Goal: Task Accomplishment & Management: Manage account settings

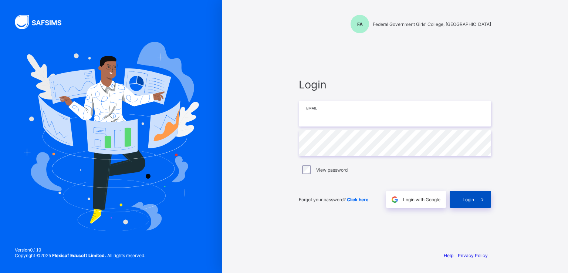
type input "**********"
click at [476, 202] on span at bounding box center [482, 199] width 17 height 17
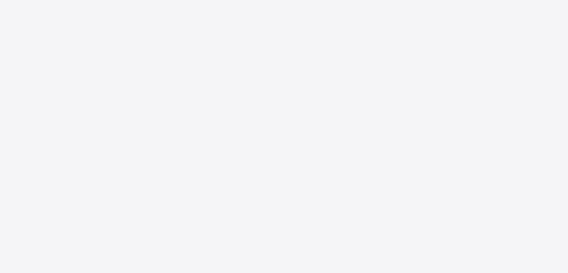
click at [308, 171] on div "New Update Available Hello there, You can install SAFSIMS on your device for ea…" at bounding box center [284, 136] width 568 height 273
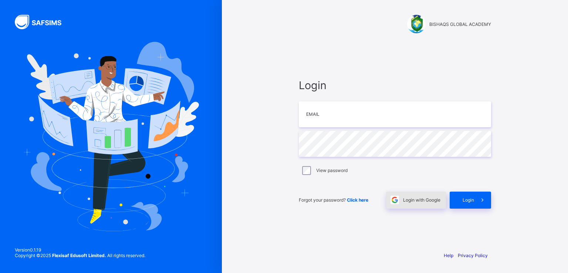
click at [417, 200] on span "Login with Google" at bounding box center [421, 200] width 37 height 6
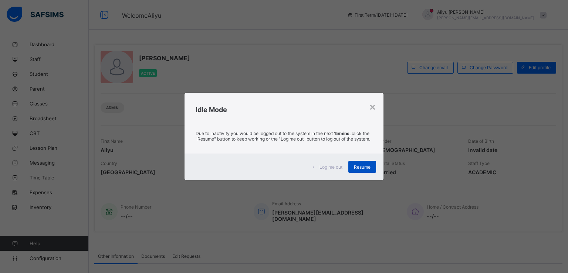
click at [366, 169] on span "Resume" at bounding box center [362, 167] width 17 height 6
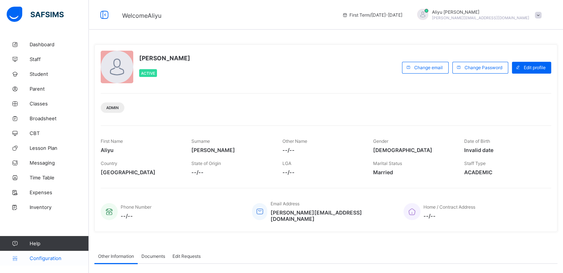
click at [50, 254] on link "Configuration" at bounding box center [44, 258] width 88 height 15
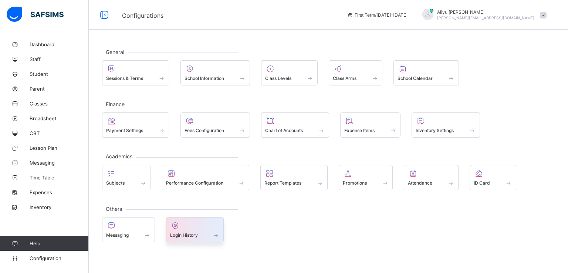
click at [188, 235] on span "Login History" at bounding box center [184, 235] width 28 height 6
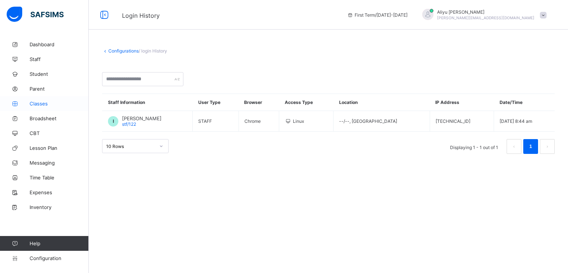
click at [41, 103] on span "Classes" at bounding box center [59, 104] width 59 height 6
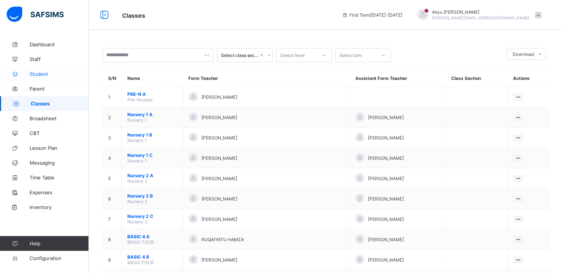
click at [38, 75] on span "Student" at bounding box center [59, 74] width 59 height 6
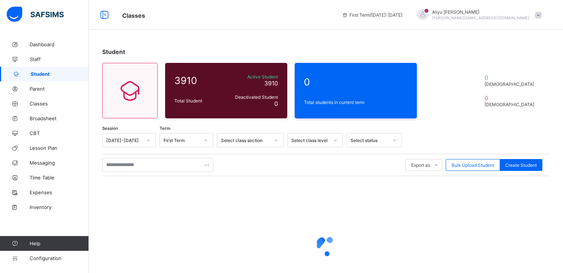
click at [541, 15] on span at bounding box center [538, 15] width 7 height 7
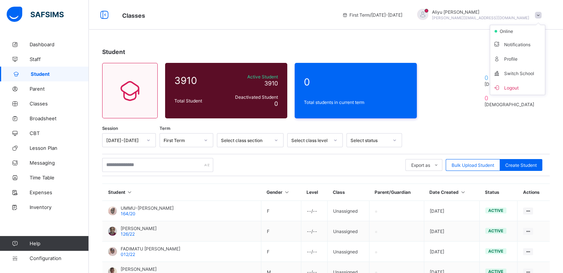
click at [466, 58] on div "Student 3910 Total Student Active Student 3910 Deactivated Student 0 0 Total st…" at bounding box center [326, 243] width 474 height 412
click at [541, 14] on span at bounding box center [538, 15] width 7 height 7
click at [432, 86] on div at bounding box center [453, 90] width 44 height 41
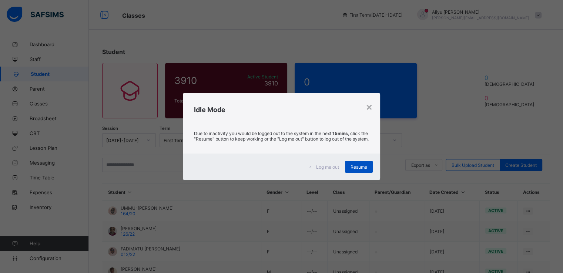
click at [357, 173] on div "Resume" at bounding box center [359, 167] width 28 height 12
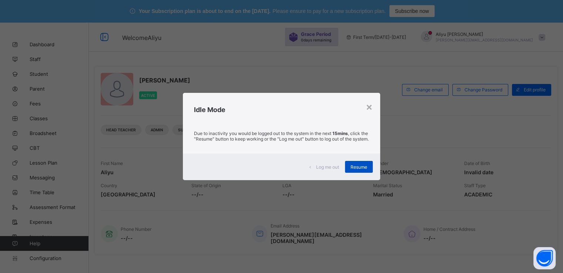
click at [356, 169] on span "Resume" at bounding box center [358, 167] width 17 height 6
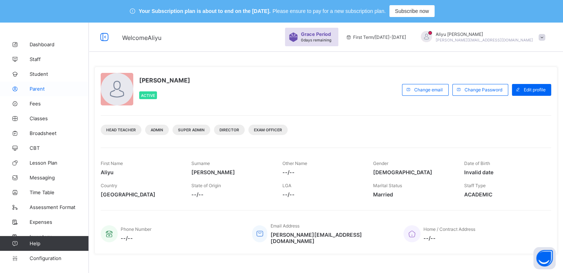
click at [37, 87] on span "Parent" at bounding box center [59, 89] width 59 height 6
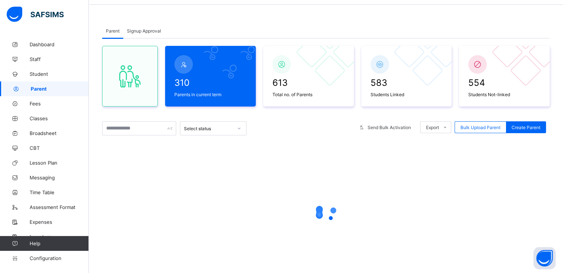
scroll to position [47, 0]
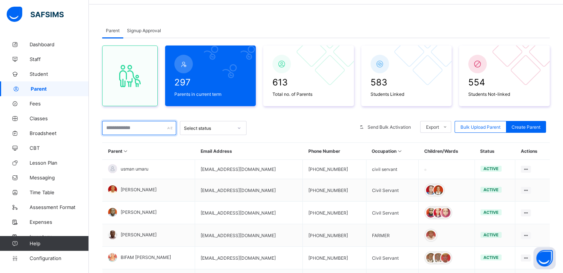
click at [134, 128] on input "text" at bounding box center [139, 128] width 74 height 14
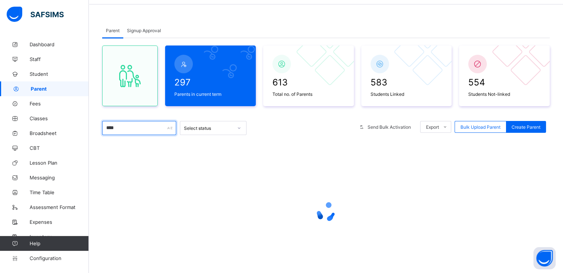
type input "*******"
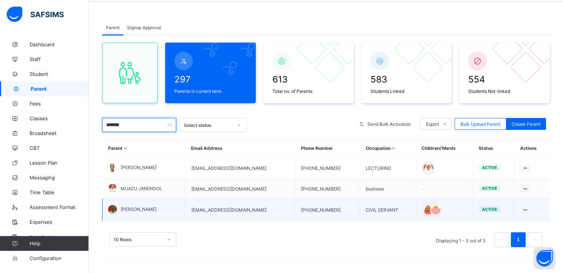
scroll to position [50, 0]
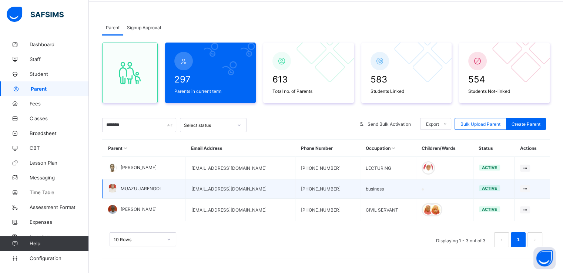
click at [133, 188] on span "MUAZU JARENGOL" at bounding box center [141, 189] width 41 height 6
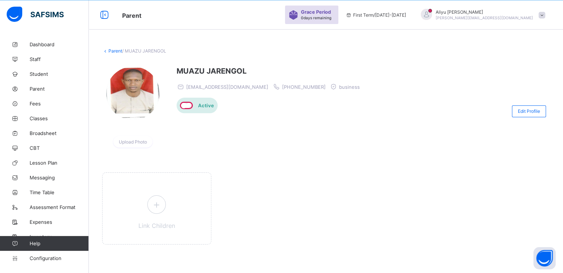
scroll to position [23, 0]
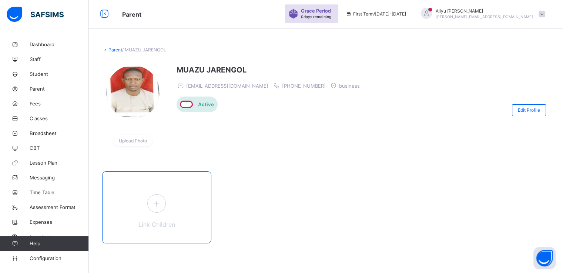
click at [156, 200] on icon at bounding box center [156, 203] width 13 height 11
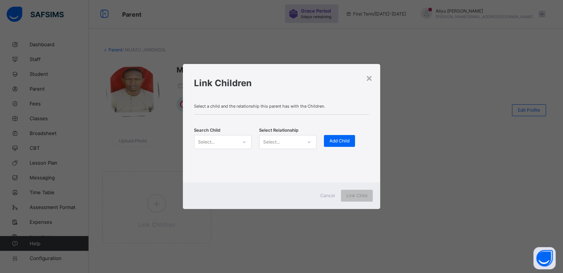
click at [235, 142] on div "Select..." at bounding box center [215, 142] width 43 height 10
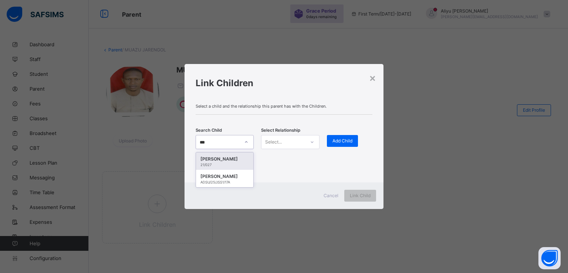
type input "****"
click at [220, 176] on div "HALIMA ZANNA" at bounding box center [225, 176] width 48 height 7
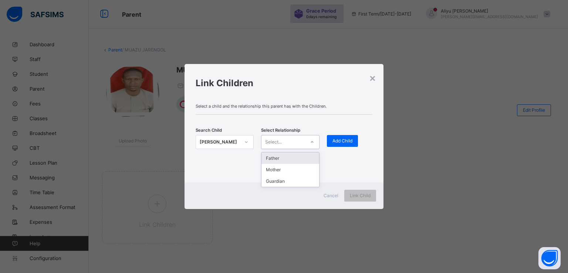
click at [289, 139] on div "Select..." at bounding box center [283, 142] width 43 height 10
click at [274, 181] on div "Guardian" at bounding box center [290, 180] width 57 height 11
click at [346, 141] on span "Add Child" at bounding box center [343, 141] width 20 height 6
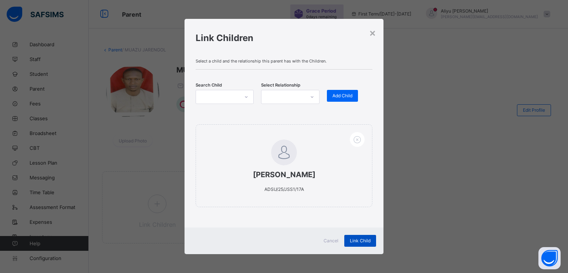
click at [355, 240] on span "Link Child" at bounding box center [360, 241] width 21 height 6
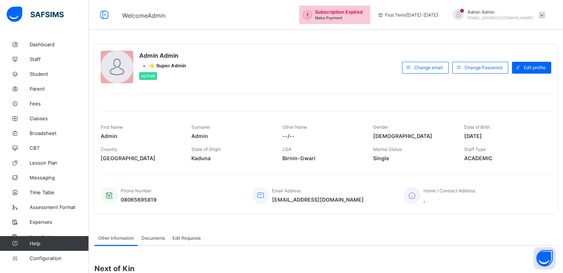
click at [545, 14] on span at bounding box center [541, 15] width 7 height 7
click at [518, 73] on span "Subscription" at bounding box center [514, 73] width 37 height 6
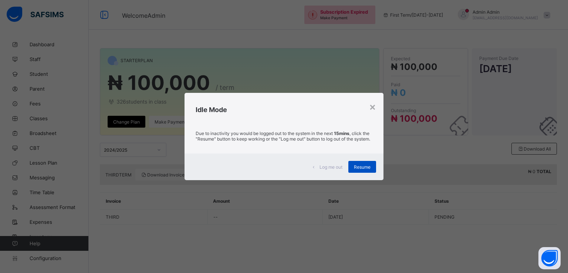
click at [351, 173] on div "Resume" at bounding box center [362, 167] width 28 height 12
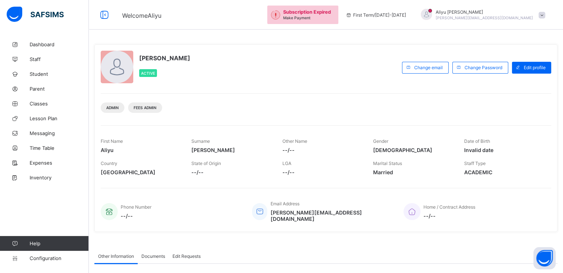
click at [331, 14] on span "Subscription Expired" at bounding box center [307, 12] width 48 height 6
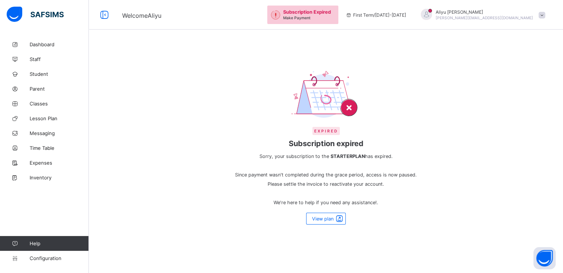
click at [545, 13] on span at bounding box center [541, 15] width 7 height 7
click at [518, 84] on span "Subscription" at bounding box center [514, 87] width 37 height 6
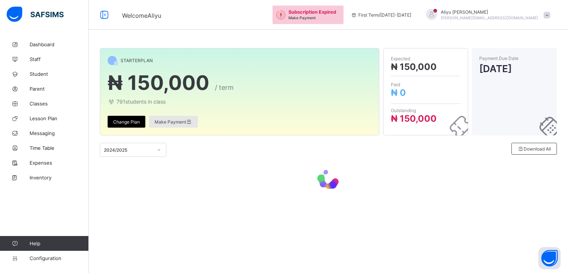
click at [164, 120] on span "Make Payment" at bounding box center [174, 122] width 38 height 6
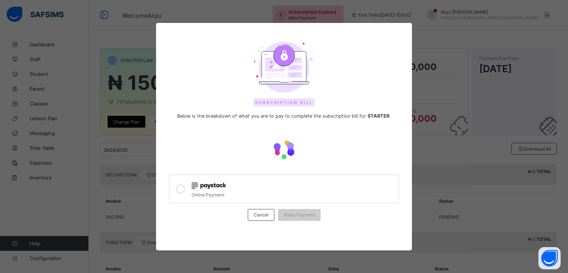
click at [179, 189] on icon at bounding box center [180, 189] width 9 height 9
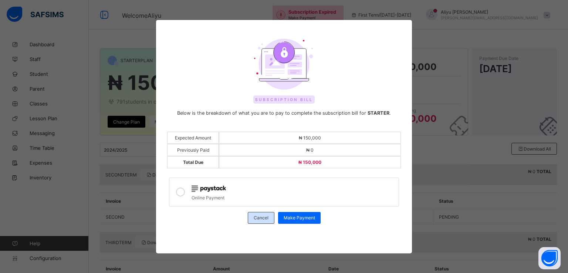
click at [253, 220] on div "Cancel" at bounding box center [261, 218] width 27 height 12
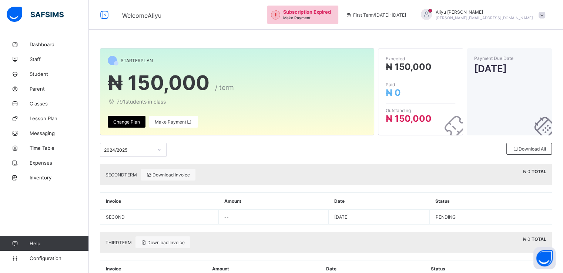
click at [331, 10] on span "Subscription Expired" at bounding box center [307, 12] width 48 height 6
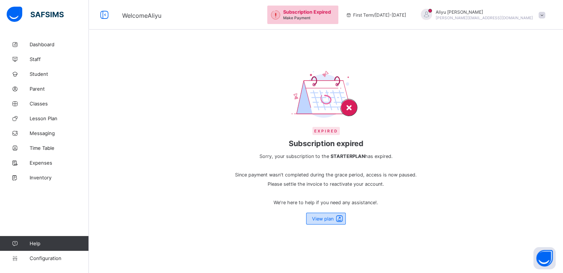
click at [326, 218] on span "View plan" at bounding box center [322, 219] width 21 height 6
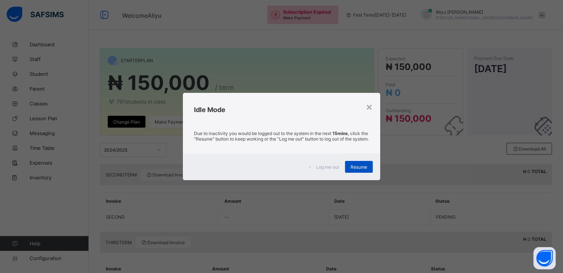
click at [349, 172] on div "Resume" at bounding box center [359, 167] width 28 height 12
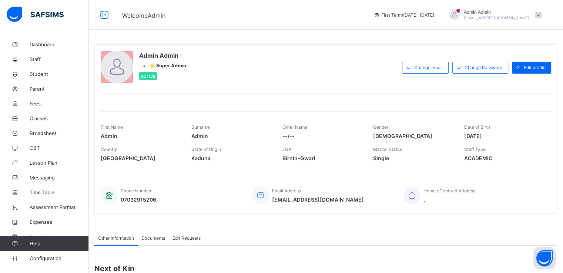
click at [541, 17] on span at bounding box center [538, 15] width 7 height 7
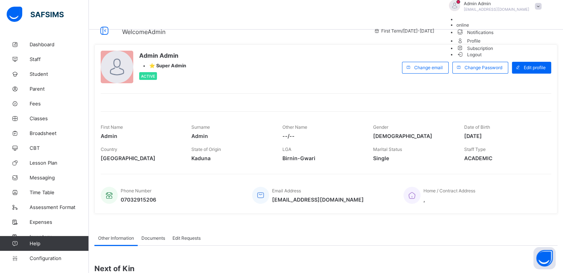
click at [493, 51] on span "Subscription" at bounding box center [474, 49] width 37 height 6
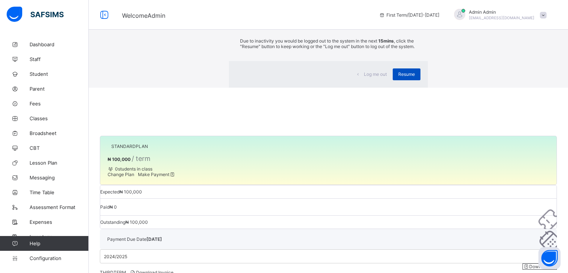
click at [398, 77] on span "Resume" at bounding box center [406, 74] width 17 height 6
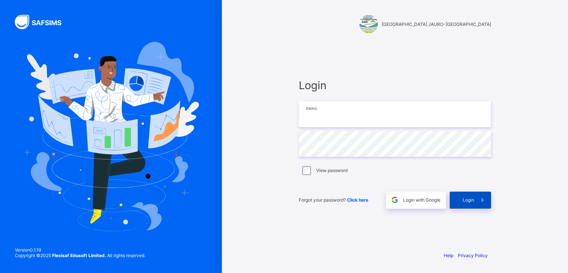
type input "**********"
click at [474, 204] on div "Login" at bounding box center [470, 200] width 41 height 17
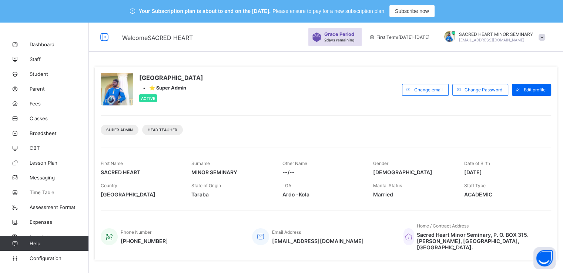
click at [545, 37] on span at bounding box center [541, 37] width 7 height 7
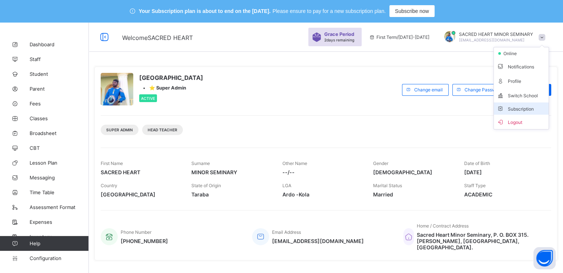
click at [517, 108] on span "Subscription" at bounding box center [514, 109] width 37 height 6
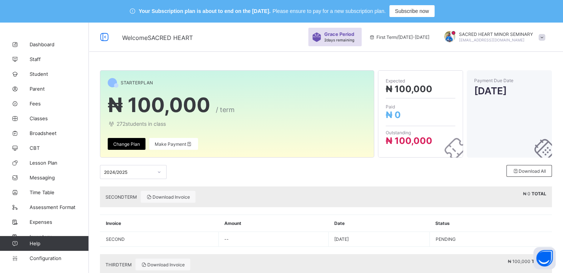
scroll to position [60, 0]
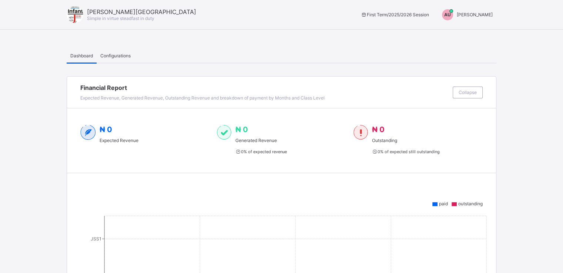
click at [475, 14] on span "[PERSON_NAME]" at bounding box center [475, 15] width 36 height 6
click at [463, 32] on span "Switch to Admin View" at bounding box center [465, 31] width 56 height 9
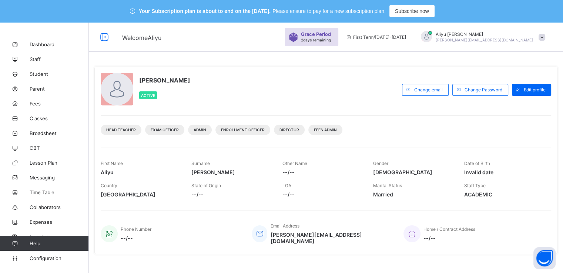
click at [545, 36] on span at bounding box center [541, 37] width 7 height 7
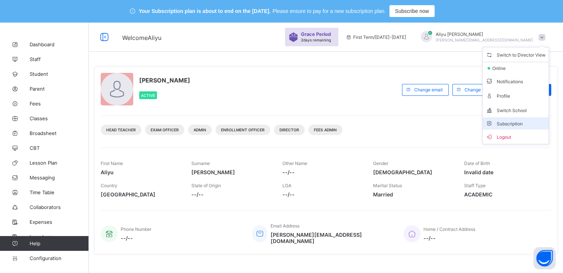
click at [508, 122] on span "Subscription" at bounding box center [503, 124] width 37 height 6
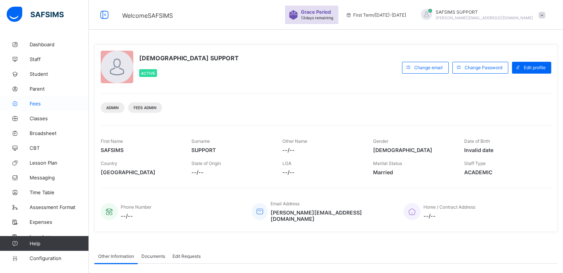
click at [34, 104] on span "Fees" at bounding box center [59, 104] width 59 height 6
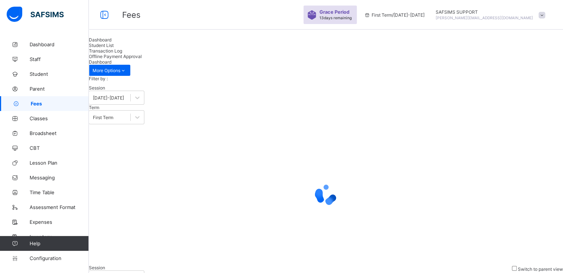
click at [114, 48] on span "Student List" at bounding box center [101, 46] width 25 height 6
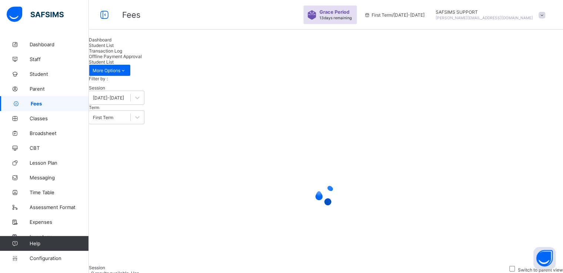
click at [122, 54] on span "Transaction Log" at bounding box center [105, 51] width 33 height 6
click at [114, 48] on span "Student List" at bounding box center [101, 46] width 25 height 6
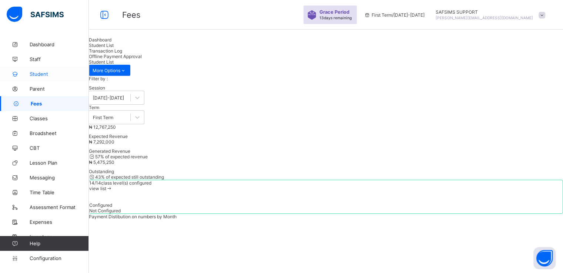
click at [40, 76] on span "Student" at bounding box center [59, 74] width 59 height 6
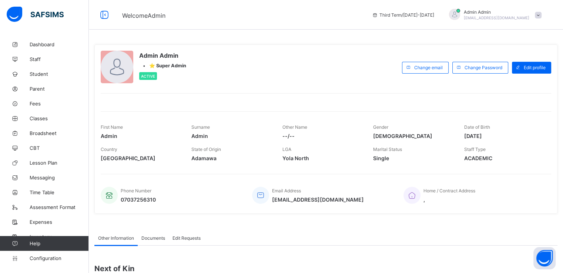
click at [226, 76] on div "Admin Admin • ⭐ Super Admin Active" at bounding box center [249, 68] width 297 height 34
click at [46, 258] on span "Configuration" at bounding box center [59, 258] width 59 height 6
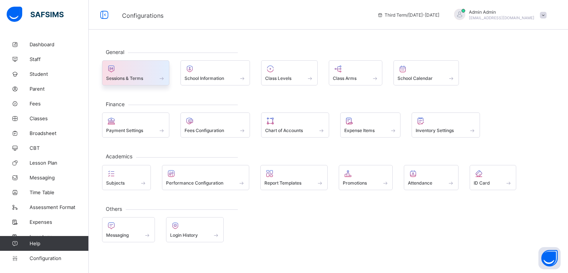
click at [130, 72] on div at bounding box center [135, 68] width 59 height 9
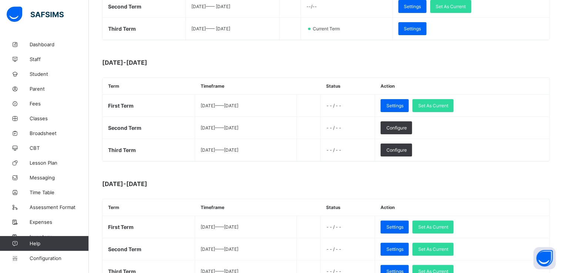
scroll to position [177, 0]
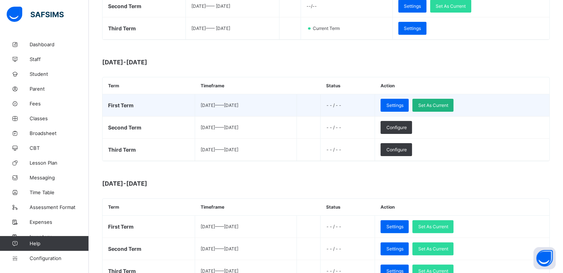
click at [448, 105] on span "Set As Current" at bounding box center [433, 105] width 30 height 6
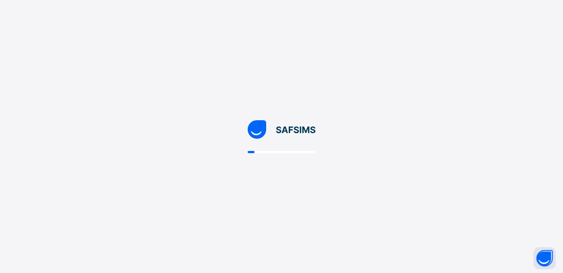
scroll to position [0, 0]
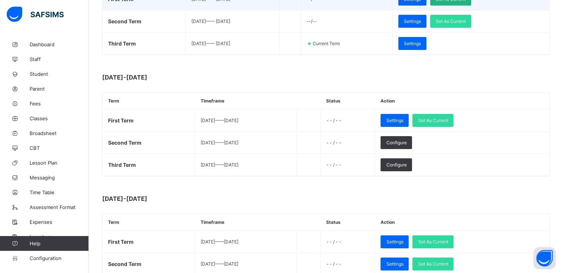
scroll to position [167, 0]
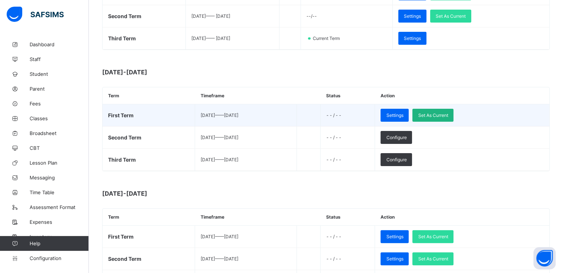
click at [448, 114] on span "Set As Current" at bounding box center [433, 115] width 30 height 6
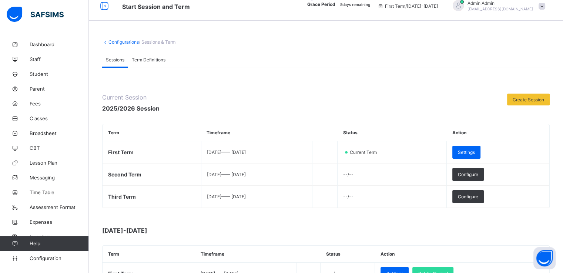
scroll to position [0, 0]
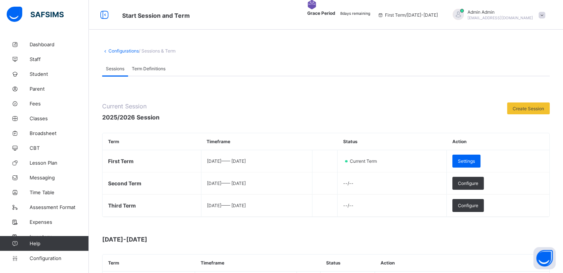
click at [548, 14] on div "Admin Admin nelu.akejellu+69@flexisaf.com" at bounding box center [497, 15] width 104 height 12
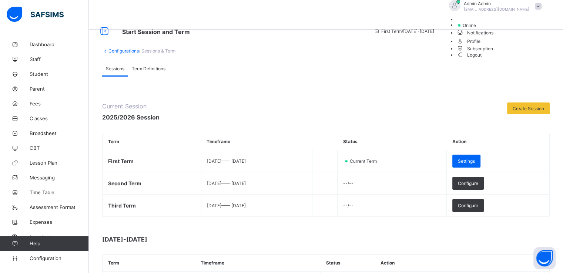
click at [493, 51] on span "Subscription" at bounding box center [474, 49] width 37 height 6
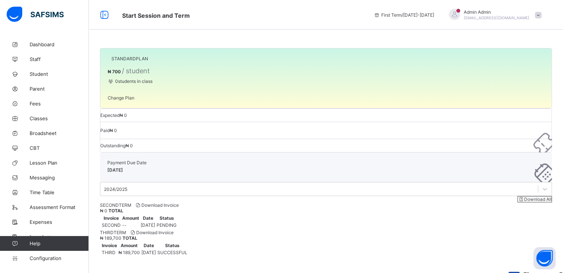
click at [541, 14] on span at bounding box center [538, 15] width 7 height 7
click at [320, 21] on div "Start Session and Term First Term / 2025-2026 Admin Admin nelu.akejellu+69@flex…" at bounding box center [281, 15] width 563 height 30
click at [541, 17] on span at bounding box center [538, 15] width 7 height 7
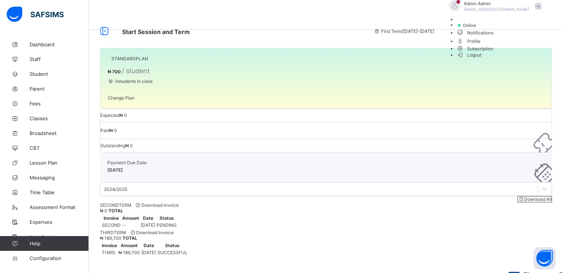
click at [493, 51] on span "Subscription" at bounding box center [474, 49] width 37 height 6
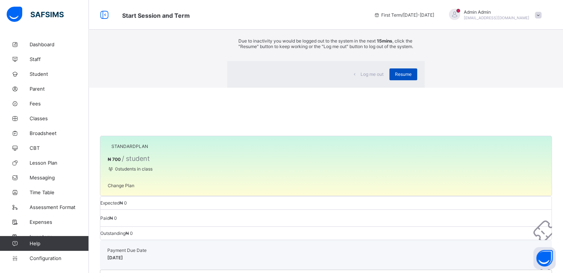
click at [395, 77] on span "Resume" at bounding box center [403, 74] width 17 height 6
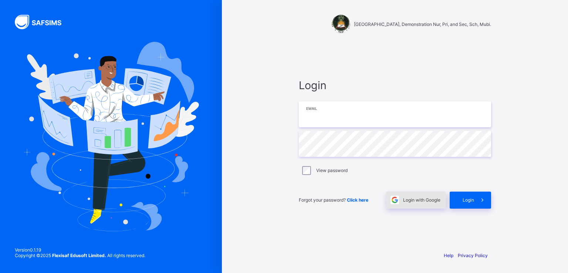
type input "**********"
click at [420, 201] on span "Login with Google" at bounding box center [421, 200] width 37 height 6
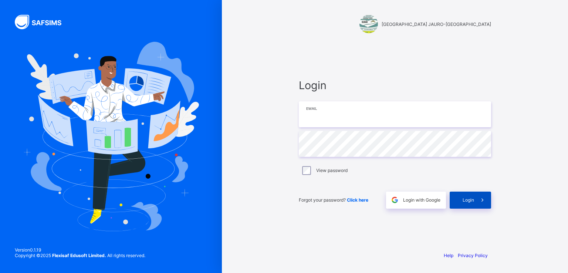
type input "**********"
click at [471, 197] on span "Login" at bounding box center [468, 200] width 11 height 6
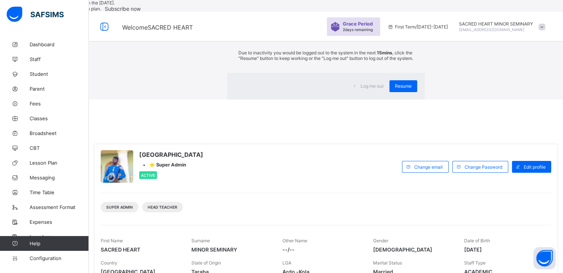
click at [354, 100] on div "Log me out Resume" at bounding box center [325, 86] width 197 height 27
click at [395, 89] on span "Resume" at bounding box center [403, 86] width 17 height 6
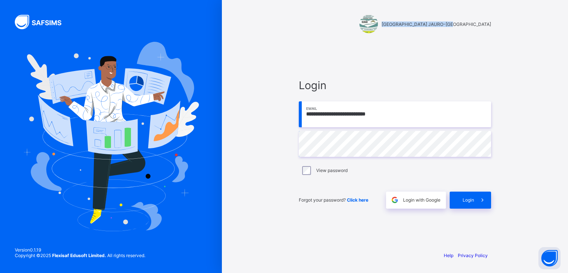
drag, startPoint x: 389, startPoint y: 25, endPoint x: 462, endPoint y: 24, distance: 72.9
click at [462, 24] on div "SACRED HEART MINOR SEMINARY JAURO-YINU" at bounding box center [395, 24] width 192 height 18
copy span "SACRED HEART MINOR SEMINARY"
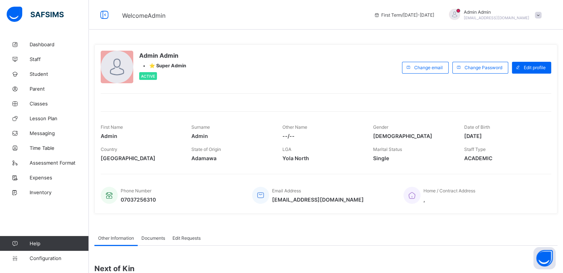
click at [541, 16] on span at bounding box center [538, 15] width 7 height 7
click at [517, 74] on span "Subscription" at bounding box center [511, 73] width 37 height 6
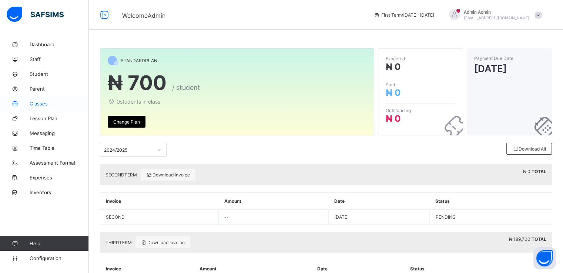
click at [37, 105] on span "Classes" at bounding box center [59, 104] width 59 height 6
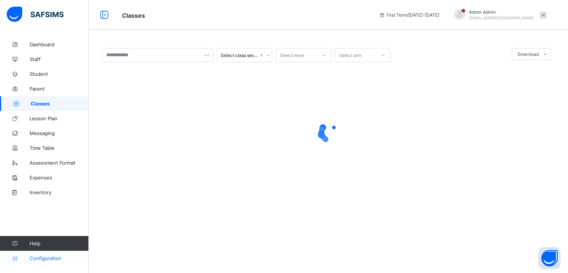
click at [38, 257] on span "Configuration" at bounding box center [59, 258] width 59 height 6
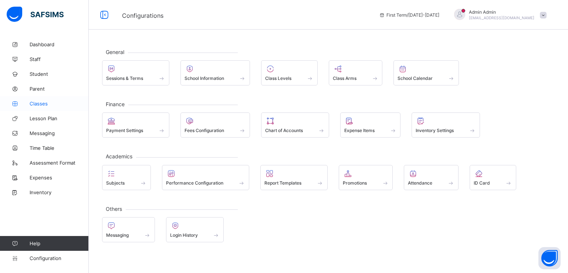
click at [37, 104] on span "Classes" at bounding box center [59, 104] width 59 height 6
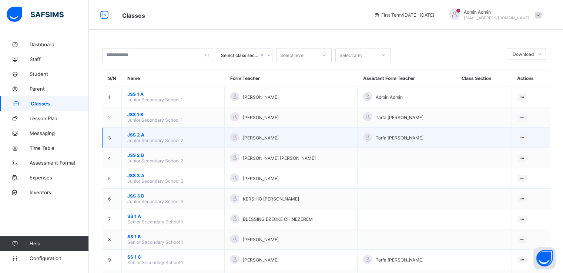
click at [132, 137] on span "JSS 2 A" at bounding box center [172, 135] width 91 height 6
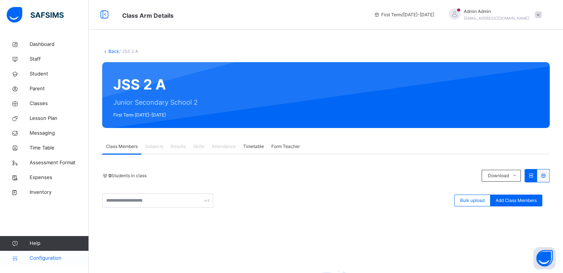
click at [48, 260] on span "Configuration" at bounding box center [59, 258] width 59 height 7
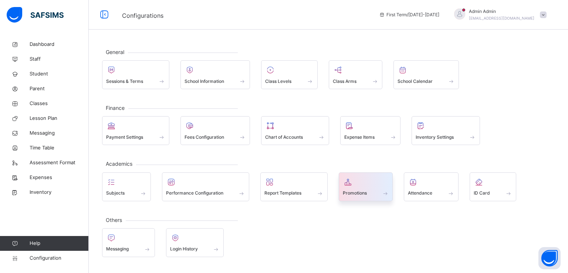
click at [358, 193] on span "Promotions" at bounding box center [355, 193] width 24 height 7
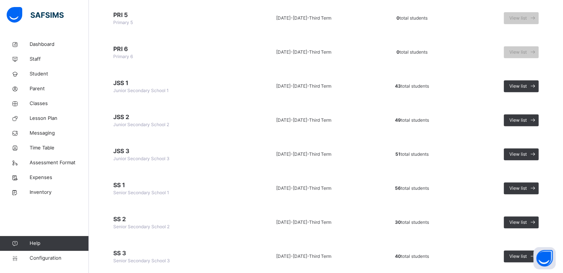
scroll to position [330, 0]
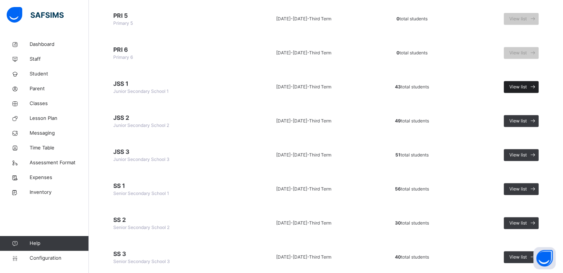
click at [523, 88] on span "View list" at bounding box center [517, 87] width 17 height 7
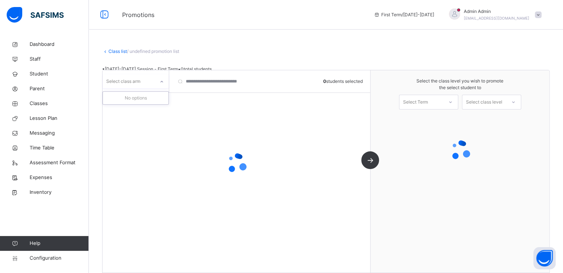
click at [160, 78] on icon at bounding box center [161, 81] width 4 height 7
click at [117, 111] on div "A" at bounding box center [135, 110] width 65 height 13
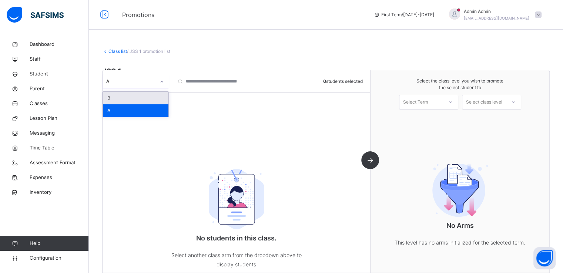
click at [141, 78] on div "A" at bounding box center [130, 81] width 49 height 7
click at [119, 111] on div "A" at bounding box center [135, 110] width 65 height 13
click at [139, 77] on div "A" at bounding box center [128, 80] width 52 height 11
click at [125, 95] on div "B" at bounding box center [135, 98] width 65 height 13
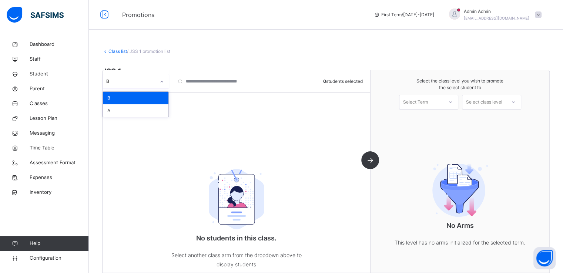
click at [155, 76] on div at bounding box center [162, 81] width 14 height 14
click at [240, 51] on div "Class list / JSS 1 promotion list" at bounding box center [325, 51] width 447 height 7
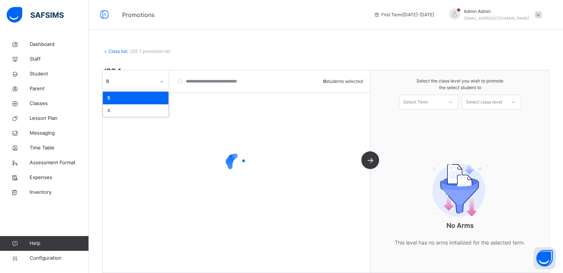
click at [154, 85] on div "B" at bounding box center [128, 80] width 52 height 11
click at [118, 112] on div "A" at bounding box center [135, 110] width 65 height 13
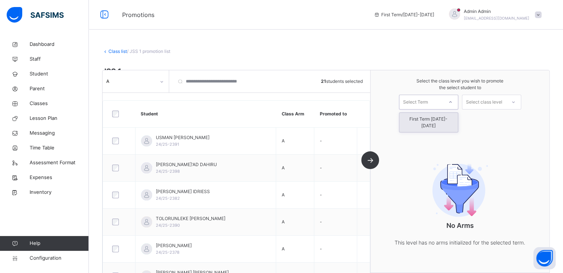
click at [428, 104] on div "Select Term" at bounding box center [415, 102] width 25 height 15
click at [424, 119] on div "First Term 2025-2026" at bounding box center [428, 122] width 58 height 19
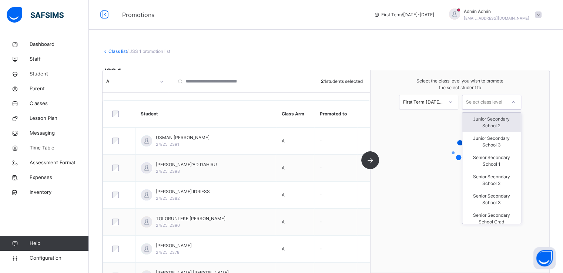
click at [484, 103] on div "Select class level" at bounding box center [484, 102] width 36 height 15
click at [490, 121] on div "Junior Secondary School 2" at bounding box center [491, 122] width 58 height 19
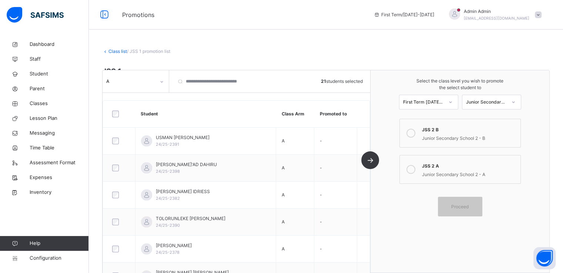
click at [415, 168] on icon at bounding box center [410, 169] width 9 height 9
click at [461, 205] on span "Proceed" at bounding box center [459, 206] width 17 height 7
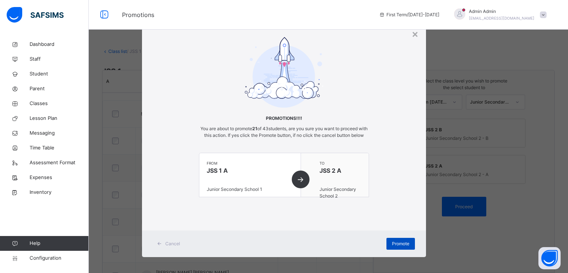
click at [399, 247] on span "Promote" at bounding box center [400, 243] width 17 height 7
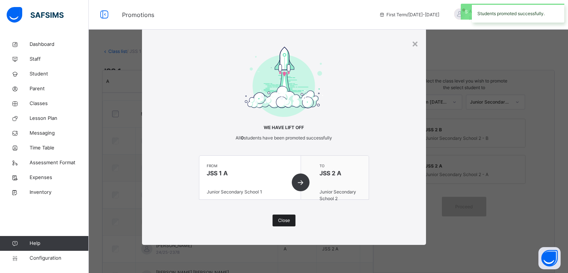
click at [282, 217] on span "Close" at bounding box center [284, 220] width 12 height 7
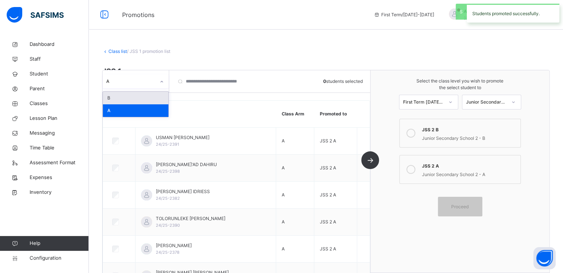
click at [149, 76] on div "A" at bounding box center [128, 80] width 52 height 11
click at [121, 97] on div "B" at bounding box center [135, 98] width 65 height 13
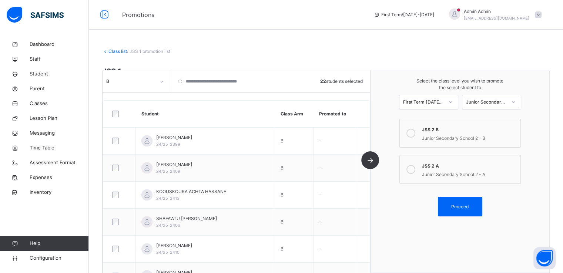
click at [415, 134] on icon at bounding box center [410, 133] width 9 height 9
click at [461, 207] on span "Proceed" at bounding box center [459, 206] width 17 height 7
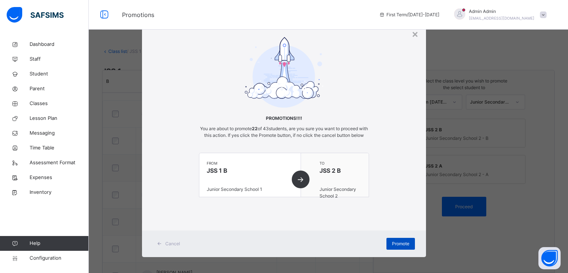
click at [387, 250] on div "Promote" at bounding box center [401, 244] width 28 height 12
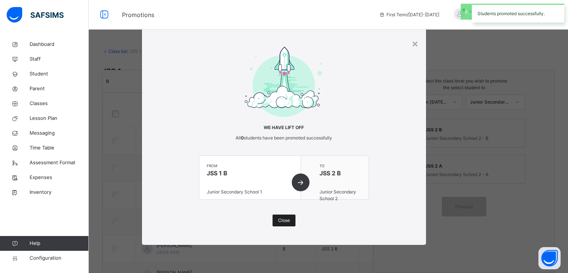
click at [282, 222] on span "Close" at bounding box center [284, 220] width 12 height 7
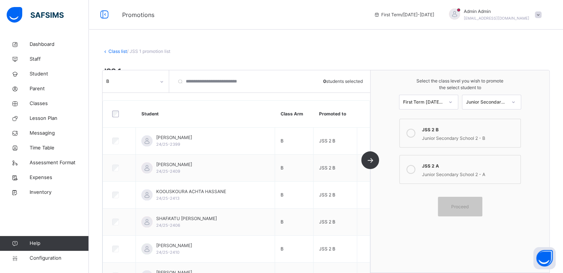
click at [112, 51] on link "Class list" at bounding box center [117, 51] width 18 height 6
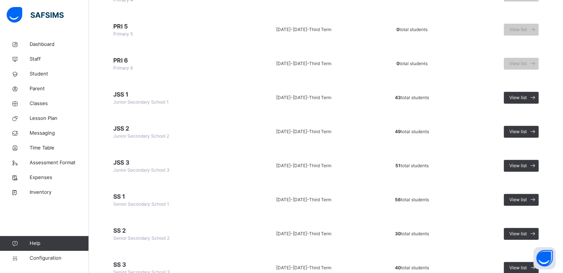
scroll to position [320, 0]
click at [524, 131] on span "View list" at bounding box center [517, 131] width 17 height 7
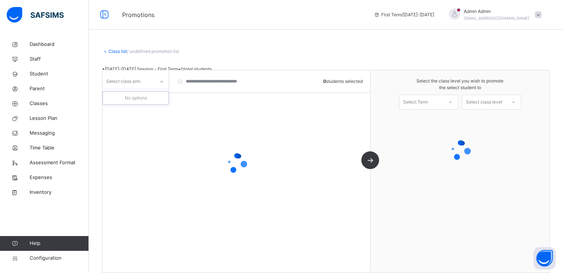
click at [157, 83] on div at bounding box center [161, 82] width 13 height 12
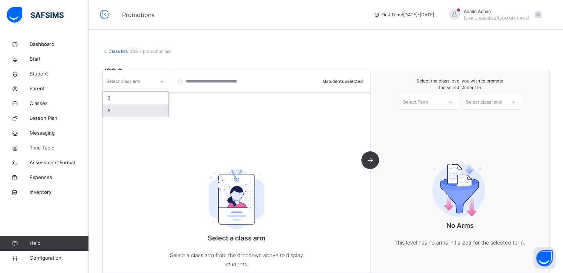
click at [112, 111] on div "A" at bounding box center [135, 110] width 65 height 13
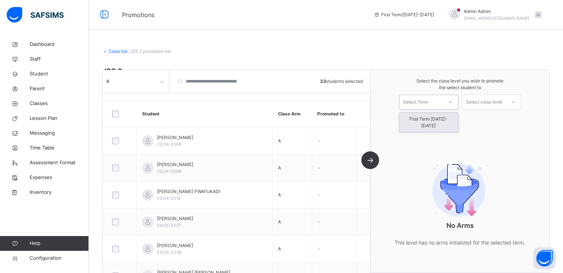
click at [428, 102] on div "Select Term" at bounding box center [415, 102] width 25 height 15
click at [427, 115] on div "First Term 2025-2026" at bounding box center [428, 122] width 58 height 19
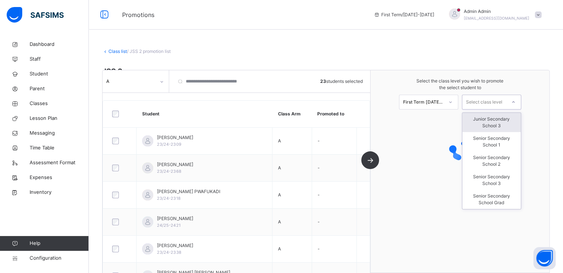
click at [485, 103] on div "Select class level" at bounding box center [484, 102] width 36 height 15
click at [487, 120] on div "Junior Secondary School 3" at bounding box center [491, 122] width 58 height 19
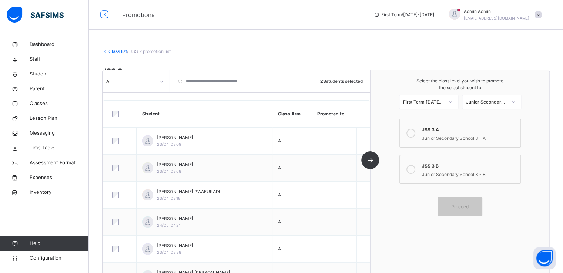
click at [415, 130] on icon at bounding box center [410, 133] width 9 height 9
click at [458, 203] on span "Proceed" at bounding box center [459, 206] width 17 height 7
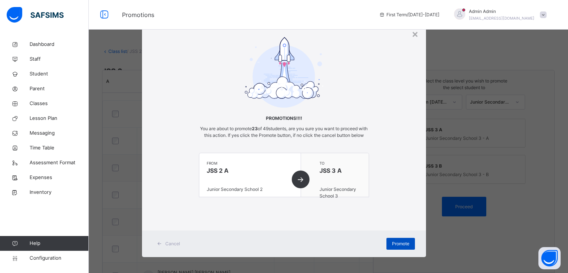
click at [396, 247] on span "Promote" at bounding box center [400, 243] width 17 height 7
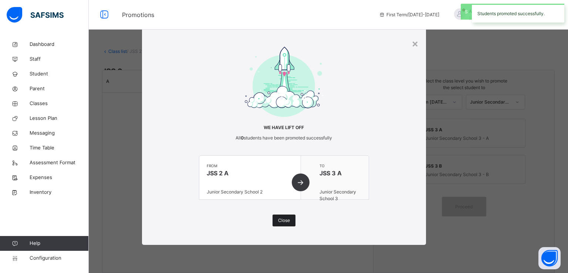
click at [285, 220] on span "Close" at bounding box center [284, 220] width 12 height 7
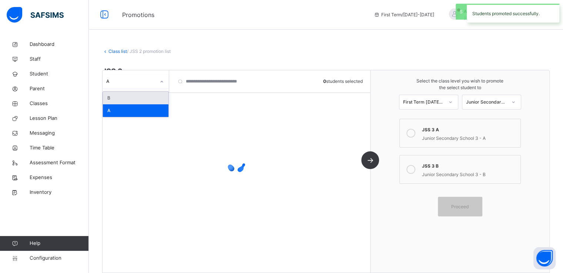
click at [159, 80] on icon at bounding box center [161, 81] width 4 height 7
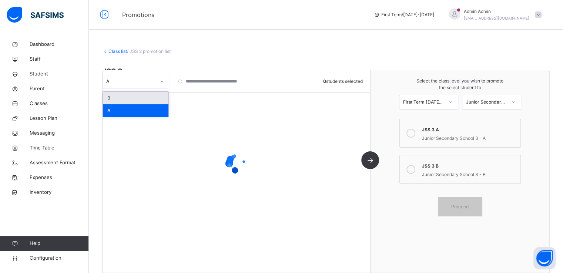
click at [128, 97] on div "B" at bounding box center [135, 98] width 65 height 13
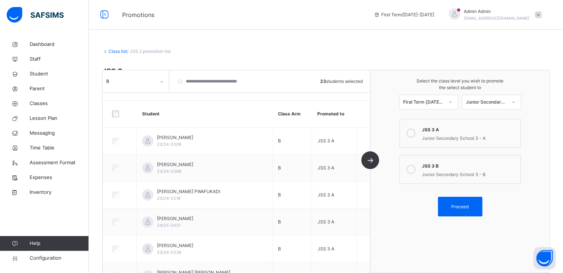
click at [411, 168] on icon at bounding box center [410, 169] width 9 height 9
click at [457, 205] on span "Proceed" at bounding box center [459, 206] width 17 height 7
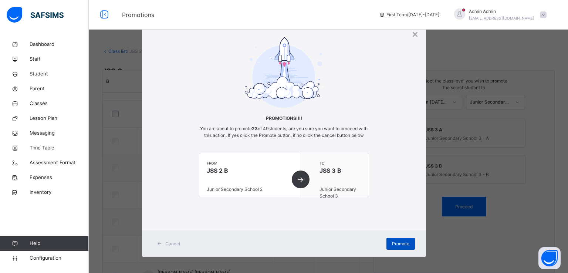
click at [396, 247] on span "Promote" at bounding box center [400, 243] width 17 height 7
click at [399, 247] on span "Promote" at bounding box center [400, 243] width 17 height 7
click at [414, 36] on div "×" at bounding box center [415, 34] width 7 height 16
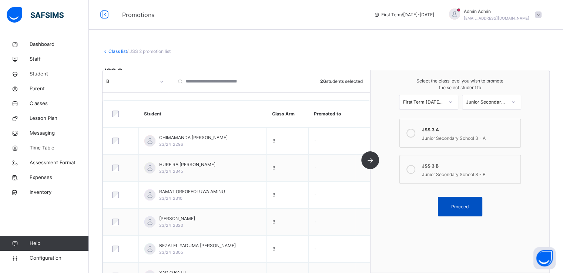
click at [466, 206] on span "Proceed" at bounding box center [459, 206] width 17 height 7
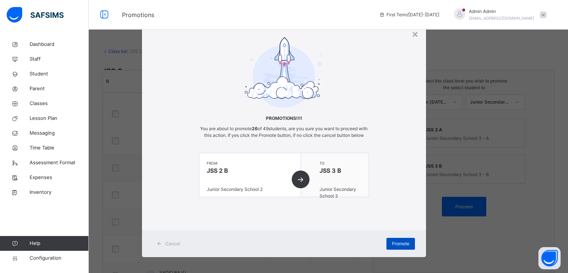
click at [394, 247] on span "Promote" at bounding box center [400, 243] width 17 height 7
click at [394, 250] on div "Promote" at bounding box center [401, 244] width 28 height 12
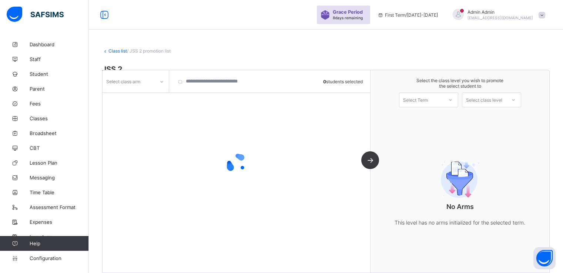
scroll to position [27, 0]
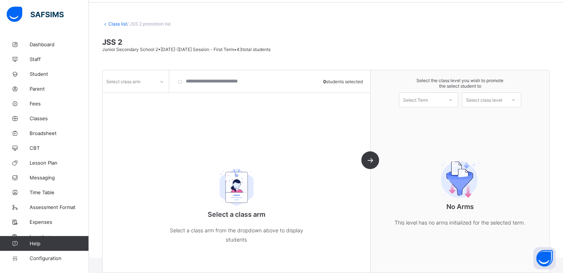
click at [148, 77] on div "Select class arm" at bounding box center [128, 81] width 52 height 10
click at [118, 111] on div "A" at bounding box center [135, 108] width 65 height 11
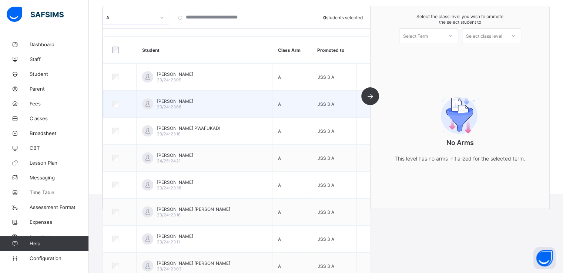
scroll to position [0, 0]
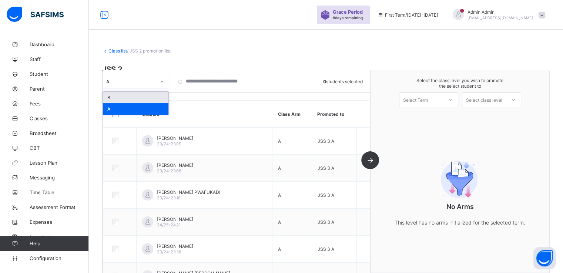
click at [156, 85] on div at bounding box center [161, 82] width 13 height 12
click at [137, 95] on div "B" at bounding box center [135, 97] width 65 height 11
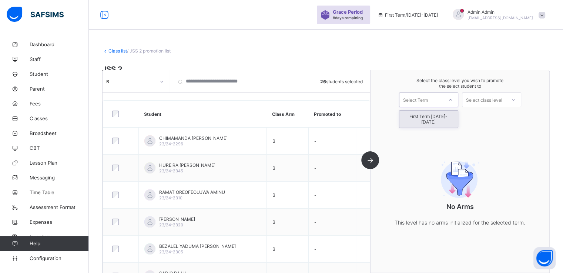
click at [443, 101] on div "Select Term" at bounding box center [421, 100] width 44 height 10
click at [427, 118] on div "First Term 2025-2026" at bounding box center [428, 119] width 58 height 17
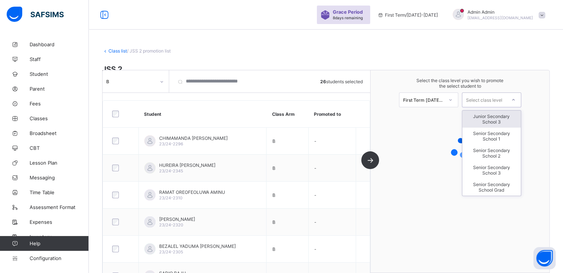
click at [484, 98] on div "Select class level" at bounding box center [484, 99] width 36 height 15
click at [494, 118] on div "Junior Secondary School 3" at bounding box center [491, 119] width 58 height 17
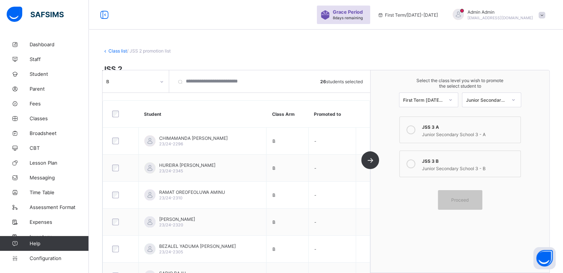
click at [414, 164] on icon at bounding box center [410, 163] width 9 height 9
click at [459, 201] on span "Proceed" at bounding box center [459, 200] width 17 height 6
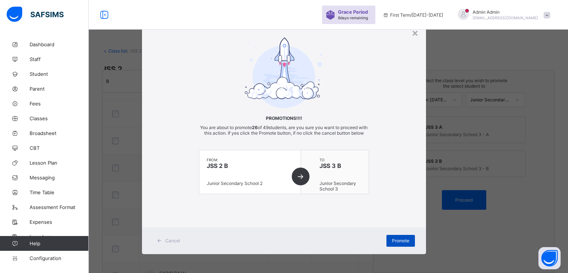
click at [395, 241] on div "Promote" at bounding box center [401, 241] width 28 height 12
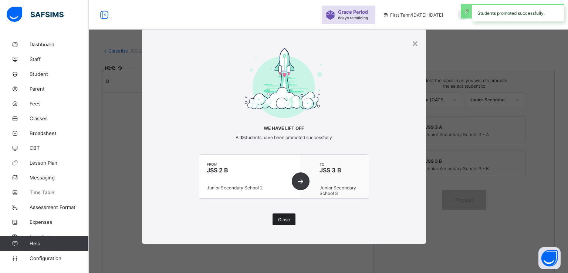
click at [286, 219] on span "Close" at bounding box center [284, 220] width 12 height 6
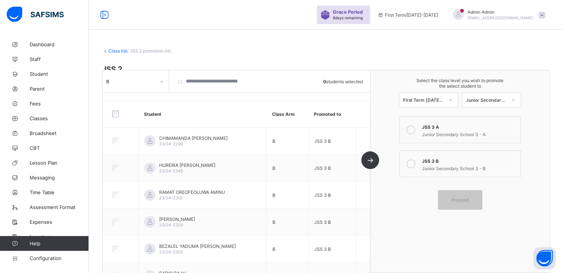
click at [115, 52] on link "Class list" at bounding box center [117, 51] width 18 height 6
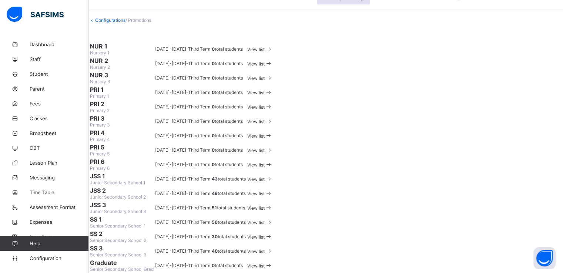
scroll to position [341, 0]
click at [265, 220] on span "View list" at bounding box center [255, 223] width 17 height 6
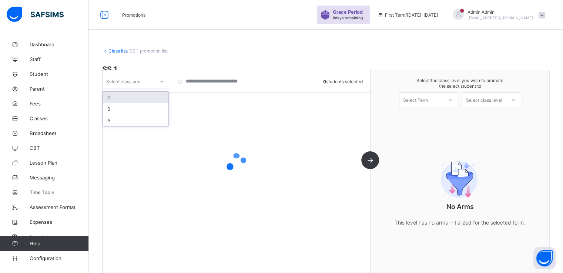
click at [163, 83] on icon at bounding box center [161, 81] width 4 height 7
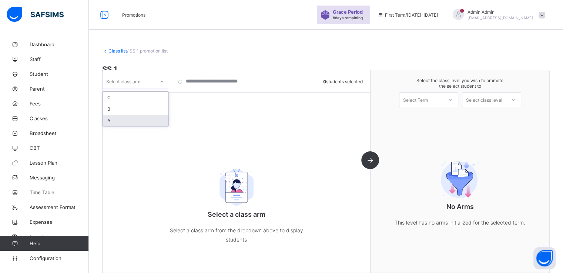
click at [119, 122] on div "A" at bounding box center [135, 120] width 65 height 11
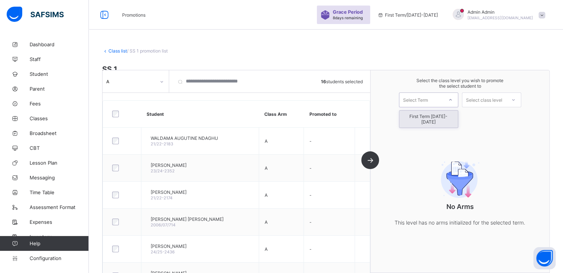
click at [428, 102] on div "Select Term" at bounding box center [415, 99] width 25 height 15
click at [423, 118] on div "First Term 2025-2026" at bounding box center [428, 119] width 58 height 17
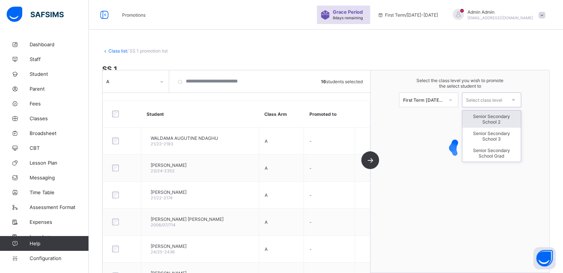
click at [489, 101] on div "Select class level" at bounding box center [484, 99] width 36 height 15
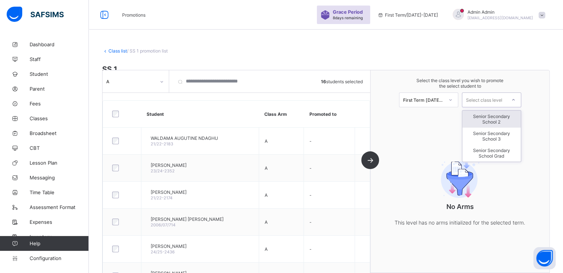
click at [489, 122] on div "Senior Secondary School 2" at bounding box center [491, 119] width 58 height 17
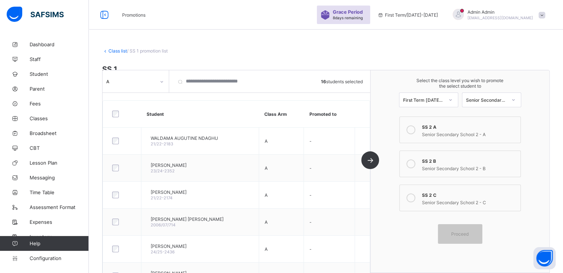
click at [413, 130] on icon at bounding box center [410, 129] width 9 height 9
click at [459, 234] on span "Proceed" at bounding box center [459, 234] width 17 height 6
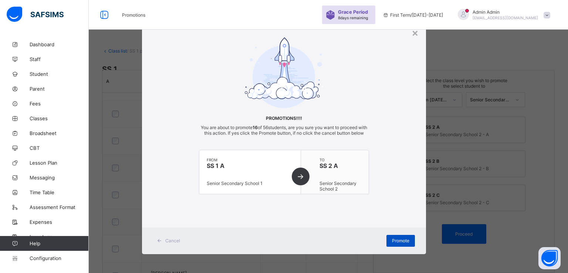
click at [393, 243] on span "Promote" at bounding box center [400, 241] width 17 height 6
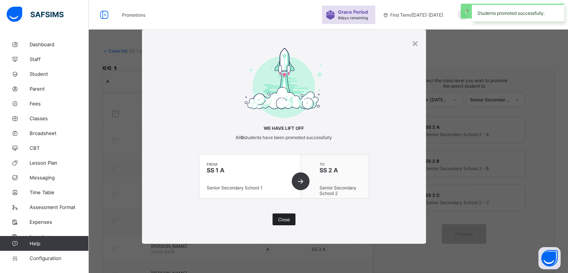
click at [281, 222] on div "Close" at bounding box center [284, 219] width 23 height 12
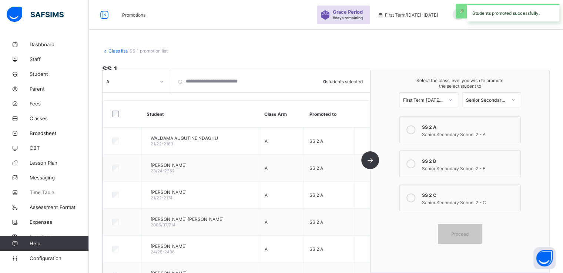
click at [159, 79] on div at bounding box center [161, 82] width 13 height 12
click at [121, 113] on div "B" at bounding box center [135, 108] width 65 height 11
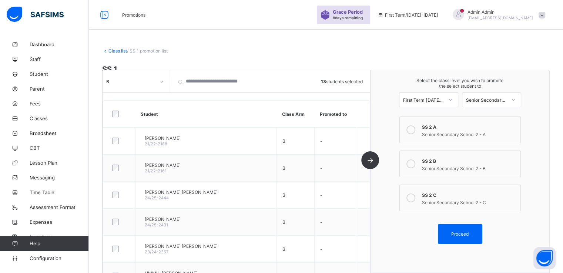
click at [415, 164] on icon at bounding box center [410, 163] width 9 height 9
click at [462, 233] on span "Proceed" at bounding box center [459, 234] width 17 height 6
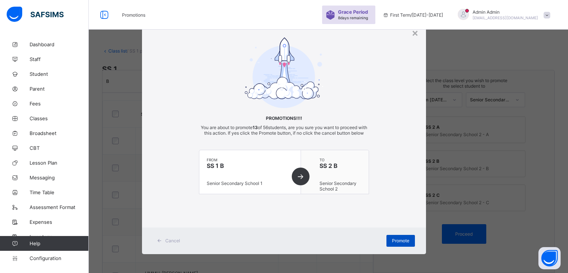
click at [389, 247] on div "Promote" at bounding box center [401, 241] width 28 height 12
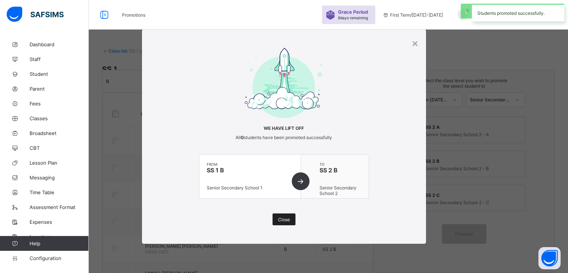
click at [285, 221] on span "Close" at bounding box center [284, 220] width 12 height 6
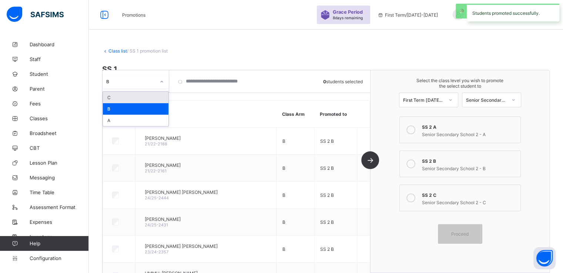
click at [160, 82] on icon at bounding box center [161, 81] width 4 height 7
click at [109, 95] on div "C" at bounding box center [135, 97] width 65 height 11
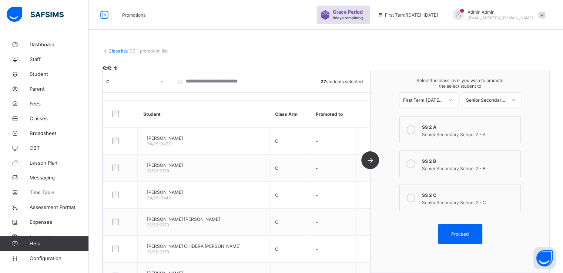
click at [414, 199] on icon at bounding box center [410, 197] width 9 height 9
click at [464, 235] on span "Proceed" at bounding box center [459, 234] width 17 height 6
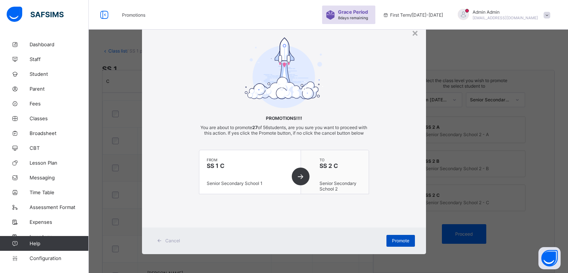
click at [399, 243] on span "Promote" at bounding box center [400, 241] width 17 height 6
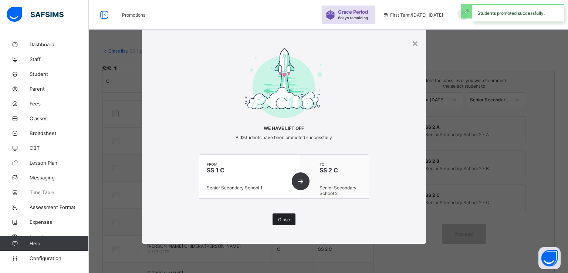
click at [278, 218] on span "Close" at bounding box center [284, 220] width 12 height 6
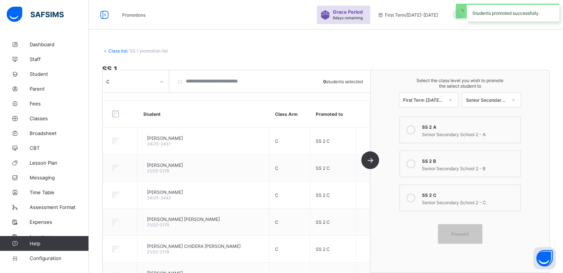
click at [117, 49] on link "Class list" at bounding box center [117, 51] width 18 height 6
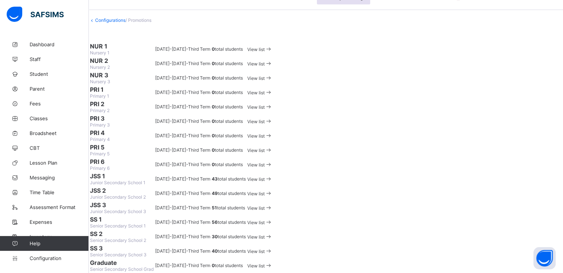
scroll to position [341, 0]
click at [265, 234] on span "View list" at bounding box center [255, 237] width 17 height 6
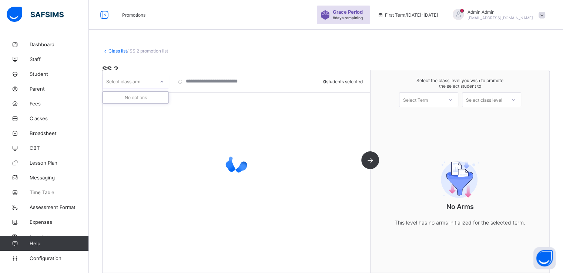
click at [157, 80] on div at bounding box center [161, 82] width 13 height 12
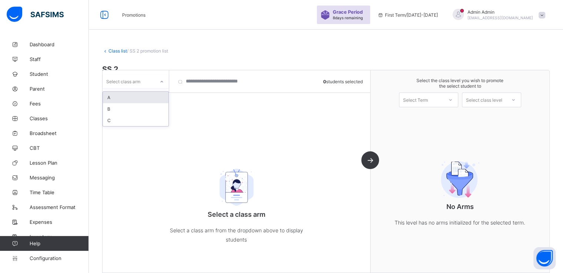
click at [124, 97] on div "A" at bounding box center [135, 97] width 65 height 11
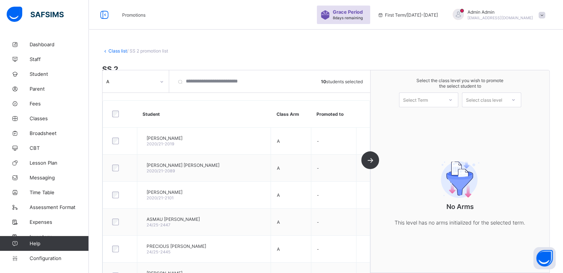
click at [428, 101] on div "Select Term" at bounding box center [415, 99] width 25 height 15
click at [422, 117] on div "First Term 2025-2026" at bounding box center [428, 119] width 58 height 17
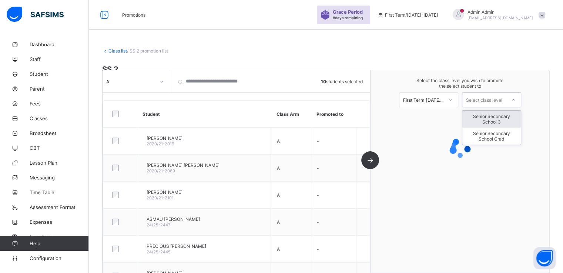
click at [484, 97] on div "Select class level" at bounding box center [484, 99] width 36 height 15
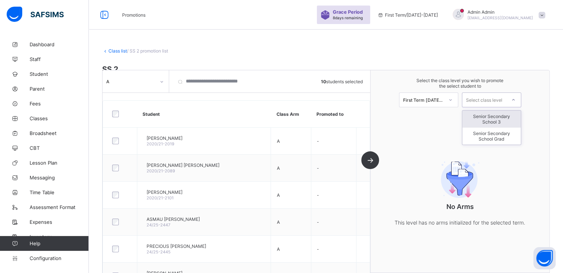
click at [488, 115] on div "Senior Secondary School 3" at bounding box center [491, 119] width 58 height 17
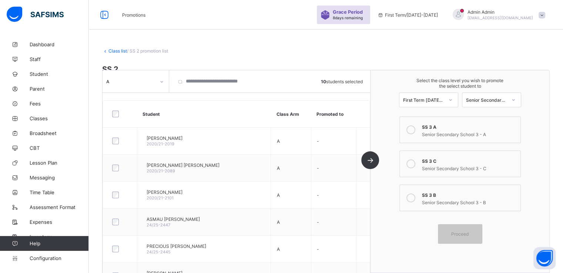
click at [415, 131] on icon at bounding box center [410, 129] width 9 height 9
click at [457, 234] on span "Proceed" at bounding box center [459, 234] width 17 height 6
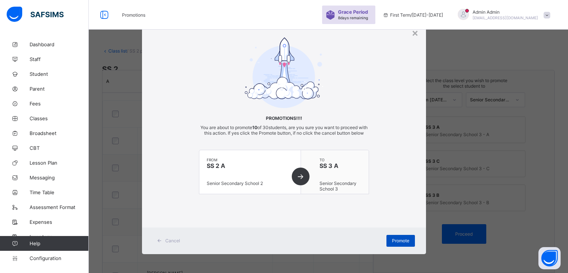
click at [392, 243] on span "Promote" at bounding box center [400, 241] width 17 height 6
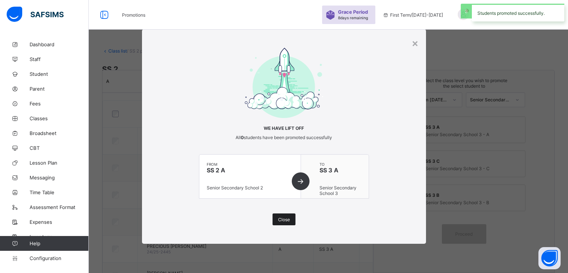
click at [281, 222] on div "Close" at bounding box center [284, 219] width 23 height 12
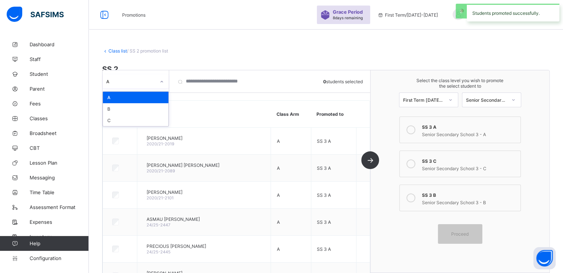
click at [158, 82] on div at bounding box center [161, 82] width 13 height 12
click at [125, 112] on div "B" at bounding box center [135, 108] width 65 height 11
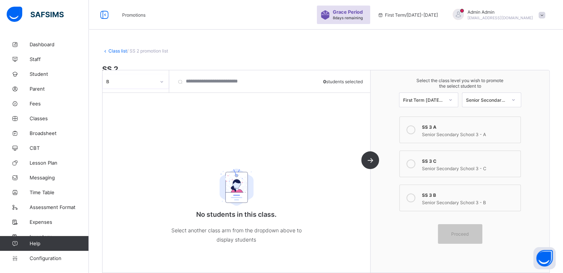
click at [157, 90] on div "option B, selected. 0 results available. Select is focused ,type to refine list…" at bounding box center [135, 81] width 67 height 22
drag, startPoint x: 141, startPoint y: 83, endPoint x: 121, endPoint y: 116, distance: 38.0
click at [121, 88] on div "option B, selected. option B focused, 2 of 3. 3 results available. Use Up and D…" at bounding box center [135, 81] width 66 height 14
click at [121, 116] on div "C" at bounding box center [135, 120] width 65 height 11
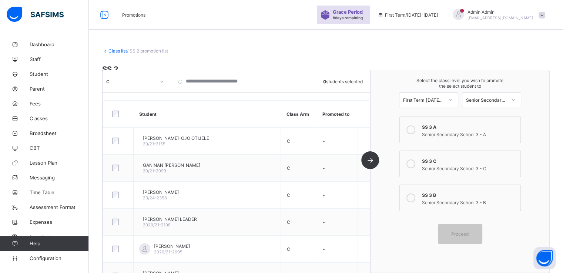
click at [545, 16] on span at bounding box center [541, 15] width 7 height 7
click at [414, 162] on icon at bounding box center [410, 163] width 9 height 9
click at [464, 232] on span "Proceed" at bounding box center [459, 234] width 17 height 6
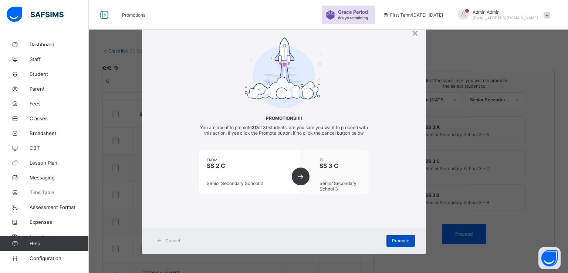
click at [395, 243] on span "Promote" at bounding box center [400, 241] width 17 height 6
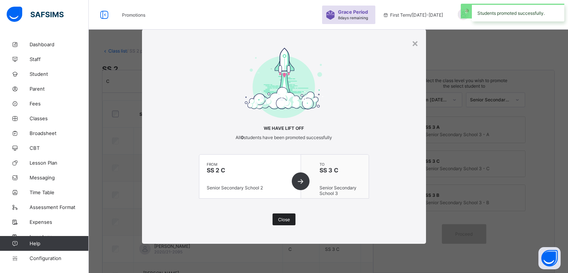
click at [281, 220] on span "Close" at bounding box center [284, 220] width 12 height 6
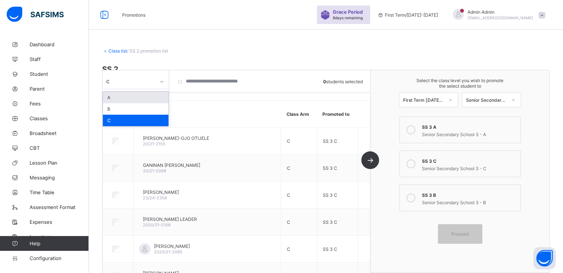
click at [149, 75] on div "C" at bounding box center [135, 81] width 66 height 14
click at [123, 110] on div "B" at bounding box center [135, 108] width 65 height 11
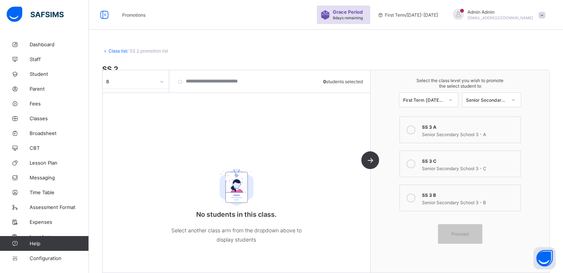
click at [545, 15] on span at bounding box center [541, 15] width 7 height 7
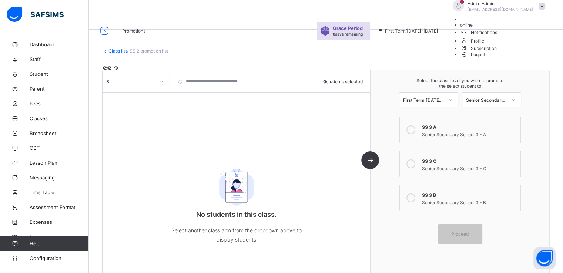
click at [497, 51] on span "Subscription" at bounding box center [478, 49] width 37 height 6
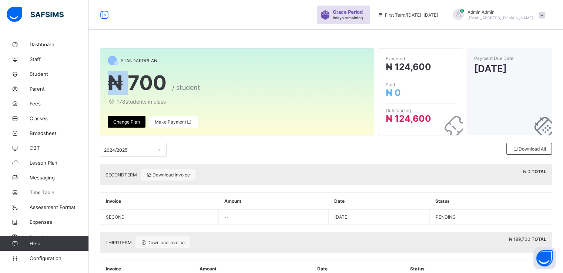
drag, startPoint x: 125, startPoint y: 82, endPoint x: 109, endPoint y: 81, distance: 16.7
click at [109, 81] on span "₦ 700" at bounding box center [137, 83] width 59 height 24
copy span "₦"
click at [358, 141] on div "2024/2025 Download All" at bounding box center [326, 149] width 452 height 29
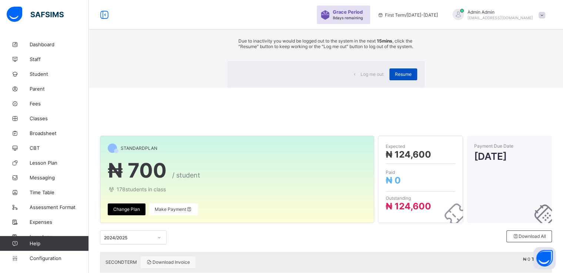
click at [395, 77] on span "Resume" at bounding box center [403, 74] width 17 height 6
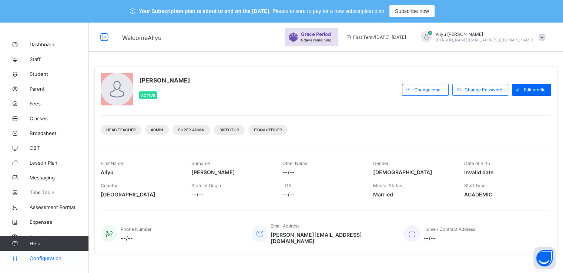
click at [40, 258] on span "Configuration" at bounding box center [59, 258] width 59 height 6
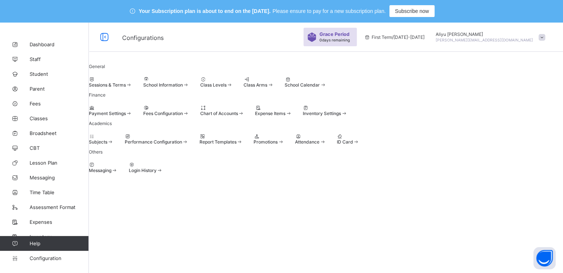
click at [189, 88] on div "School Information" at bounding box center [166, 82] width 46 height 11
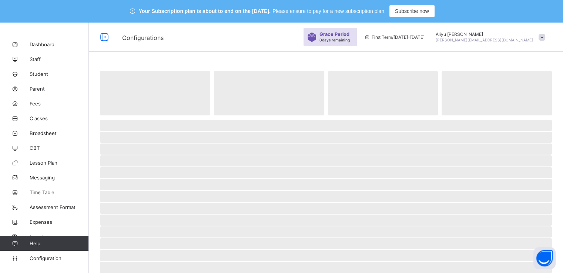
select select "**"
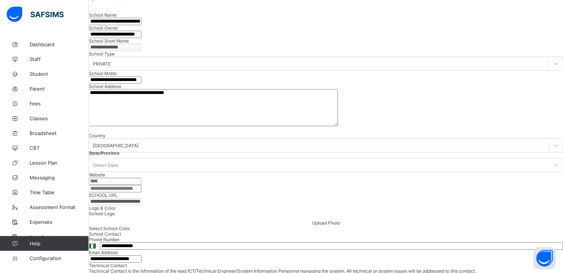
scroll to position [87, 0]
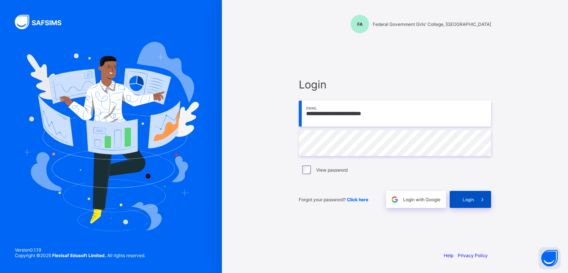
click at [466, 199] on span "Login" at bounding box center [468, 200] width 11 height 6
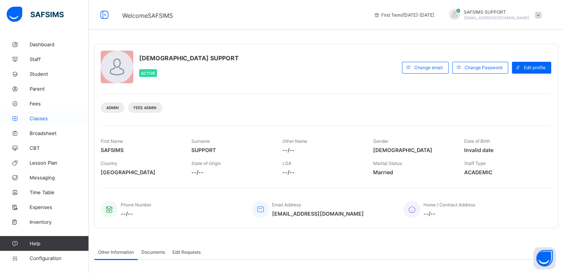
click at [38, 117] on span "Classes" at bounding box center [59, 118] width 59 height 6
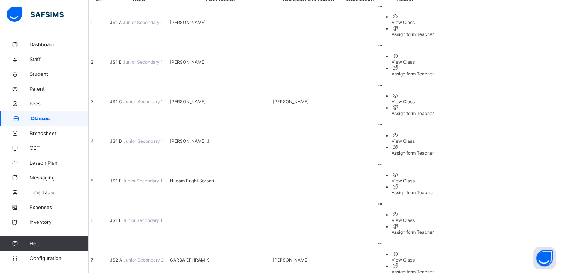
scroll to position [118, 0]
click at [123, 257] on span "JS2 A" at bounding box center [116, 260] width 13 height 6
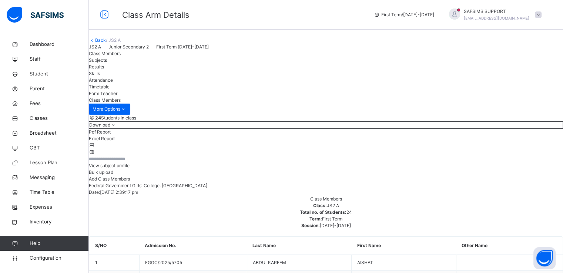
click at [129, 168] on span "View subject profile" at bounding box center [109, 166] width 41 height 6
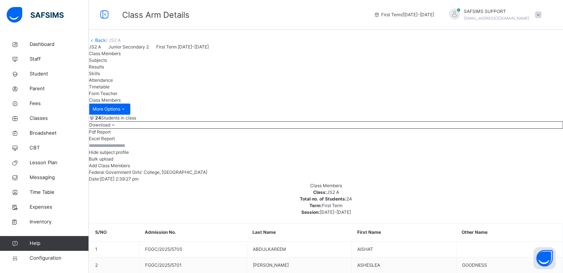
click at [106, 43] on link "Back" at bounding box center [100, 40] width 11 height 6
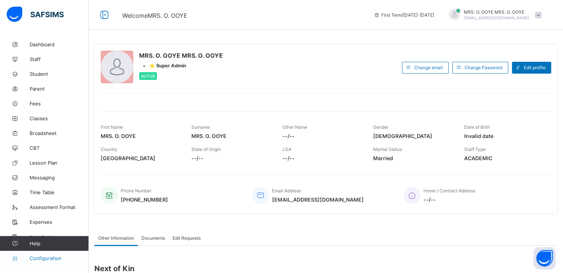
click at [44, 259] on span "Configuration" at bounding box center [59, 258] width 59 height 6
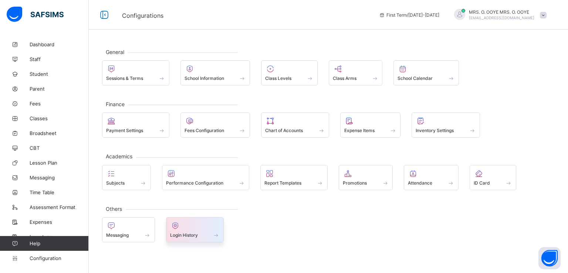
click at [185, 239] on div "Login History" at bounding box center [195, 229] width 58 height 25
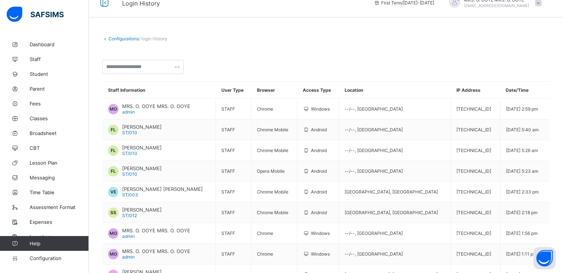
scroll to position [12, 0]
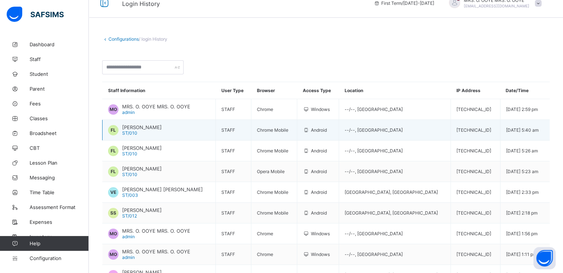
click at [130, 132] on span "ST/010" at bounding box center [129, 133] width 15 height 6
copy span "ST/010"
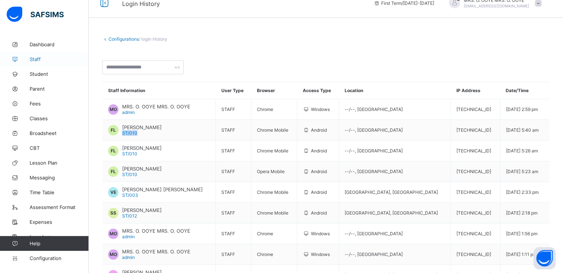
click at [37, 58] on span "Staff" at bounding box center [59, 59] width 59 height 6
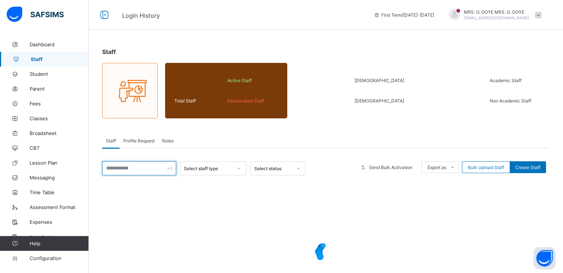
click at [157, 168] on input "text" at bounding box center [139, 168] width 74 height 14
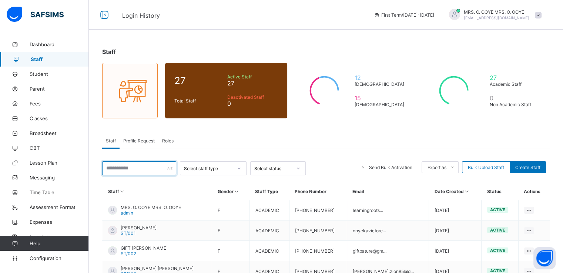
paste input "******"
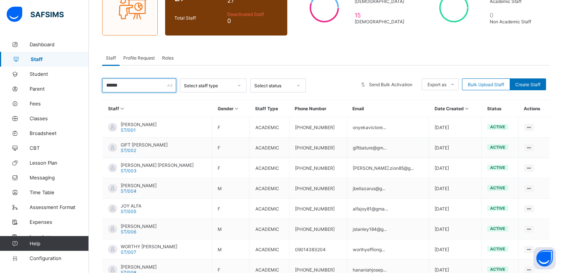
scroll to position [175, 0]
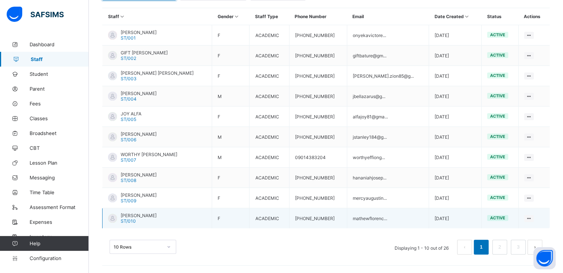
type input "******"
click at [153, 219] on div "FLORENCE MATHEW LAMO ST/010" at bounding box center [139, 218] width 36 height 11
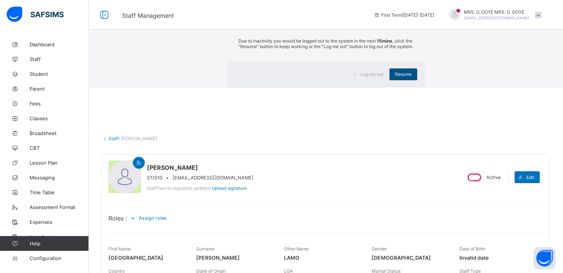
click at [395, 77] on span "Resume" at bounding box center [403, 74] width 17 height 6
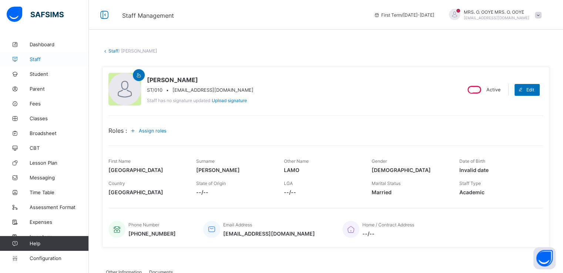
click at [36, 57] on span "Staff" at bounding box center [59, 59] width 59 height 6
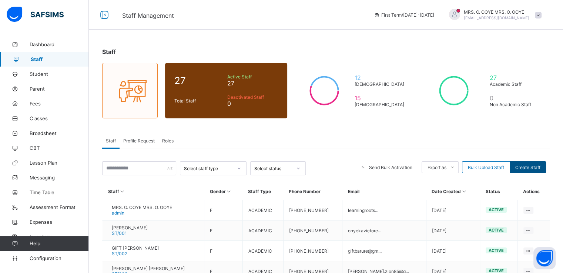
click at [531, 163] on div "Create Staff" at bounding box center [527, 167] width 36 height 12
select select "**"
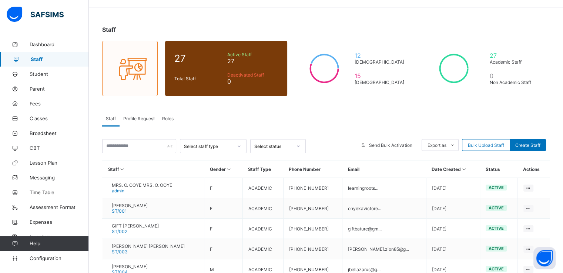
scroll to position [22, 0]
click at [137, 117] on span "Profile Request" at bounding box center [138, 119] width 31 height 6
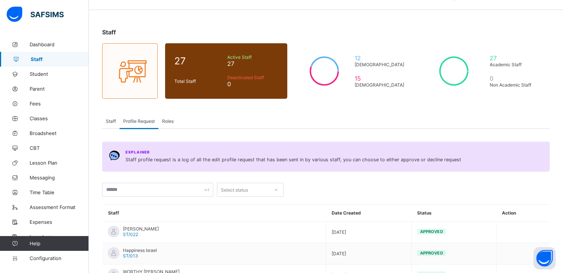
scroll to position [0, 0]
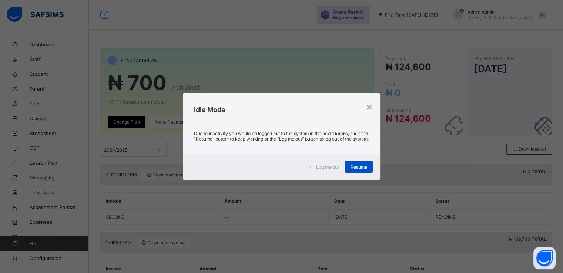
click at [357, 173] on div "Resume" at bounding box center [359, 167] width 28 height 12
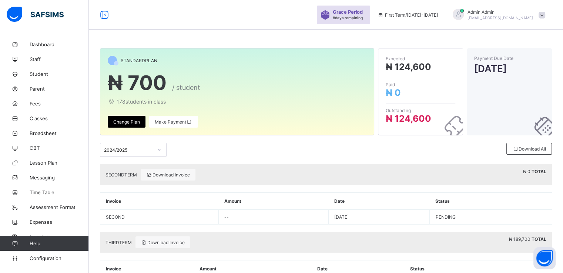
click at [545, 15] on span at bounding box center [541, 15] width 7 height 7
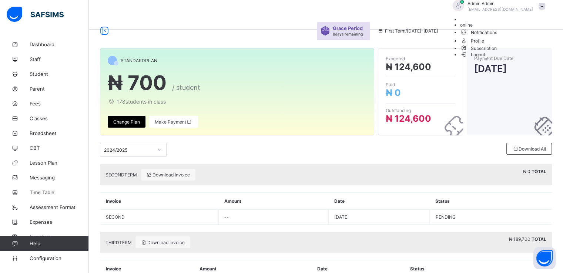
click at [497, 51] on span "Subscription" at bounding box center [478, 49] width 37 height 6
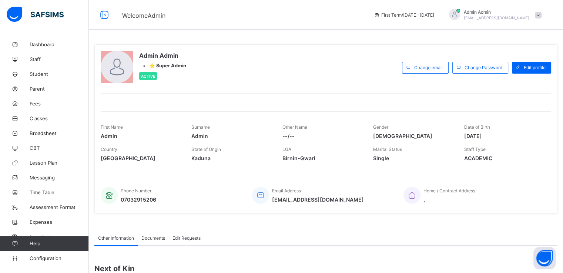
click at [541, 14] on span at bounding box center [538, 15] width 7 height 7
click at [512, 71] on span "Subscription" at bounding box center [511, 73] width 37 height 6
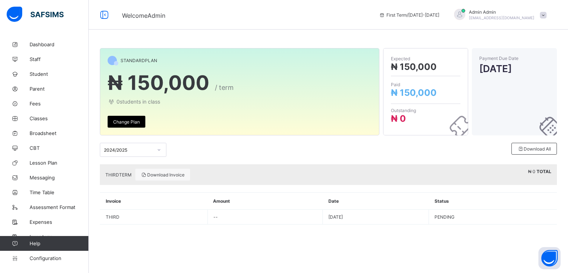
click at [353, 90] on span "₦ 150,000 / term" at bounding box center [240, 83] width 264 height 24
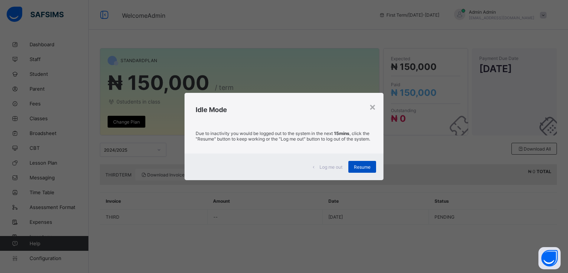
click at [357, 169] on span "Resume" at bounding box center [362, 167] width 17 height 6
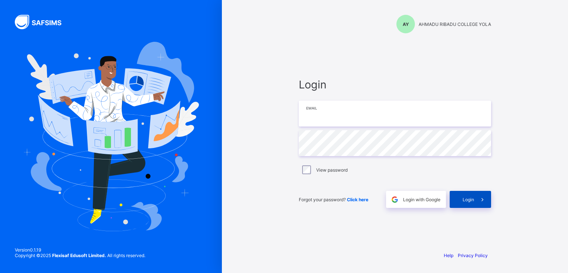
type input "**********"
click at [468, 202] on div "Login" at bounding box center [470, 199] width 41 height 17
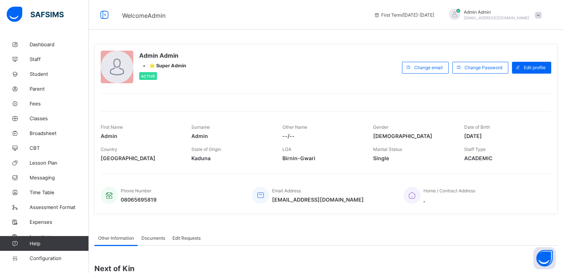
click at [541, 15] on span at bounding box center [538, 15] width 7 height 7
click at [511, 71] on span "Subscription" at bounding box center [511, 73] width 37 height 6
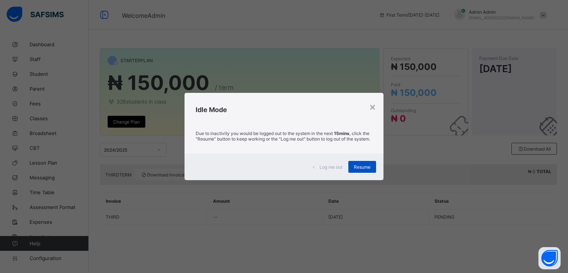
click at [364, 167] on span "Resume" at bounding box center [362, 167] width 17 height 6
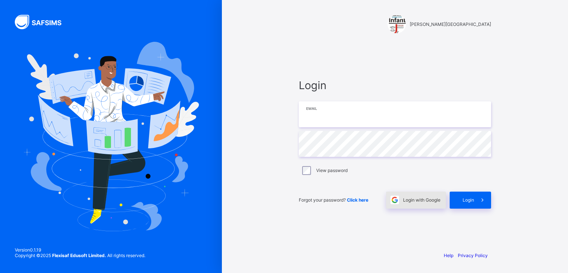
type input "**********"
click at [413, 197] on span "Login with Google" at bounding box center [421, 200] width 37 height 6
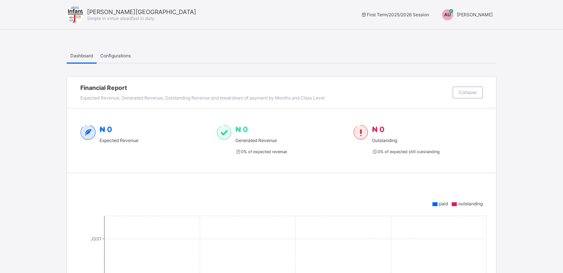
click at [485, 14] on span "[PERSON_NAME]" at bounding box center [475, 15] width 36 height 6
click at [468, 31] on span "Switch to Admin View" at bounding box center [465, 31] width 56 height 9
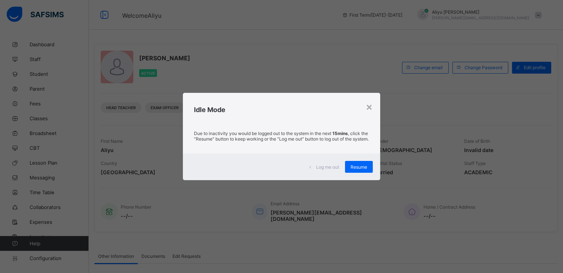
click at [358, 176] on div "Log me out Resume" at bounding box center [281, 167] width 197 height 27
click at [357, 170] on span "Resume" at bounding box center [358, 167] width 17 height 6
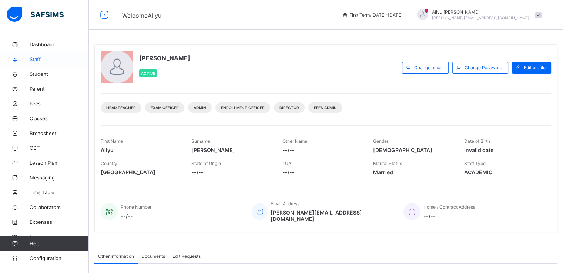
click at [34, 60] on span "Staff" at bounding box center [59, 59] width 59 height 6
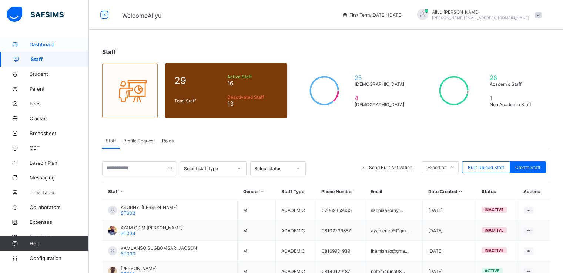
click at [37, 43] on span "Dashboard" at bounding box center [59, 44] width 59 height 6
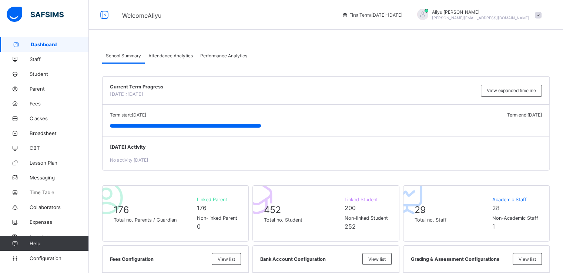
click at [161, 53] on span "Attendance Analytics" at bounding box center [170, 56] width 44 height 6
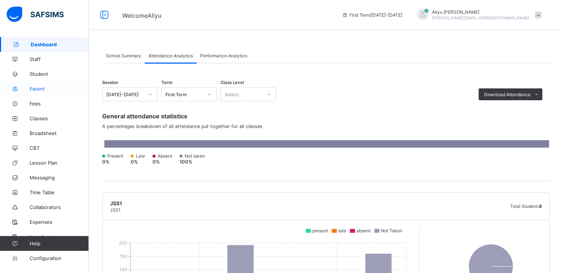
click at [38, 88] on span "Parent" at bounding box center [59, 89] width 59 height 6
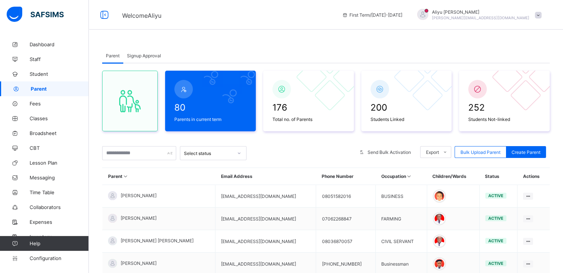
click at [542, 11] on div "Aliyu Umar aliyu.umar@flexisaf.com" at bounding box center [477, 15] width 135 height 12
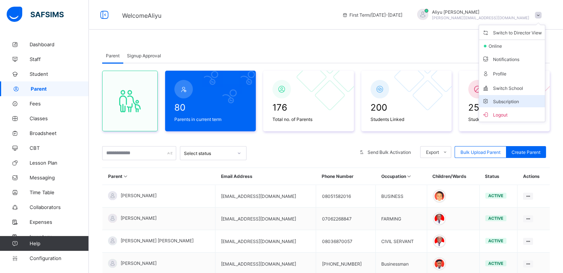
click at [516, 104] on li "Subscription" at bounding box center [512, 101] width 66 height 12
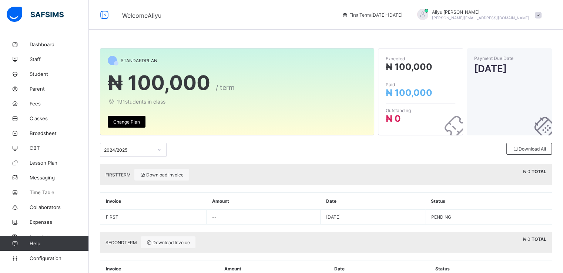
scroll to position [105, 0]
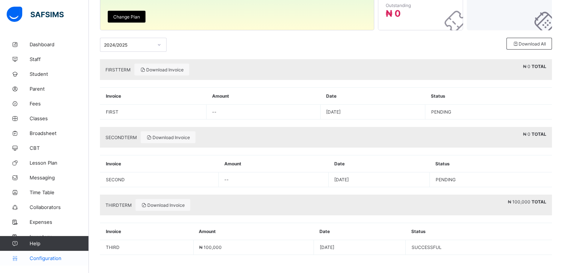
click at [38, 258] on span "Configuration" at bounding box center [59, 258] width 59 height 6
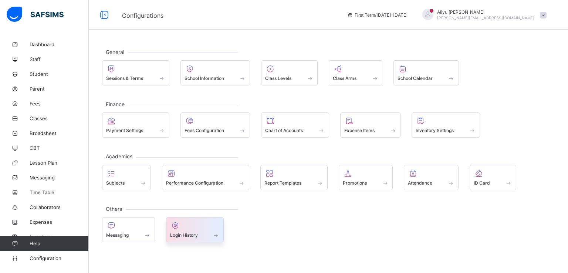
click at [184, 240] on div "Login History" at bounding box center [195, 229] width 58 height 25
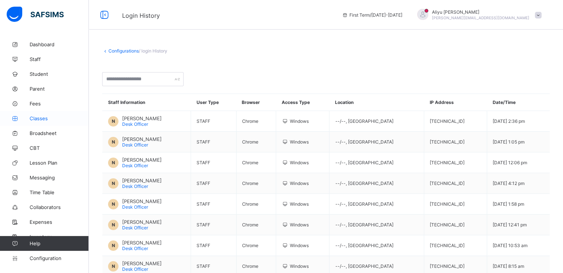
click at [40, 117] on span "Classes" at bounding box center [59, 118] width 59 height 6
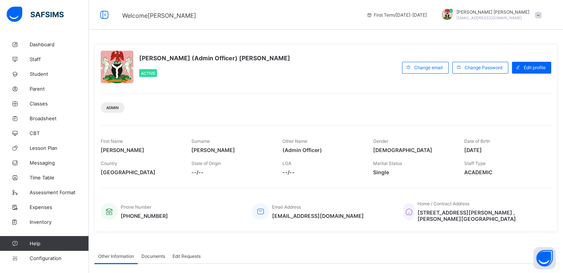
click at [541, 17] on span at bounding box center [538, 15] width 7 height 7
click at [522, 71] on span "Subscription" at bounding box center [511, 73] width 37 height 6
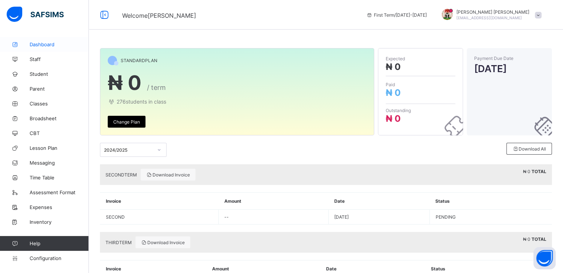
click at [33, 41] on link "Dashboard" at bounding box center [44, 44] width 89 height 15
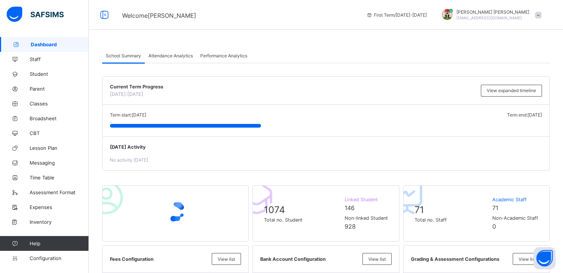
click at [176, 57] on span "Attendance Analytics" at bounding box center [170, 56] width 44 height 6
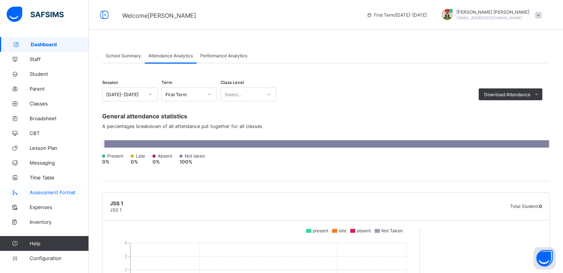
drag, startPoint x: 53, startPoint y: 188, endPoint x: 60, endPoint y: 187, distance: 6.5
click at [53, 188] on link "Assessment Format" at bounding box center [44, 192] width 89 height 15
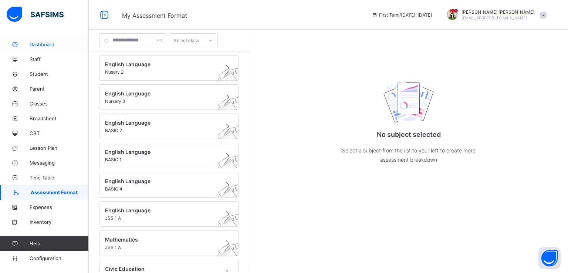
click at [40, 47] on span "Dashboard" at bounding box center [59, 44] width 59 height 6
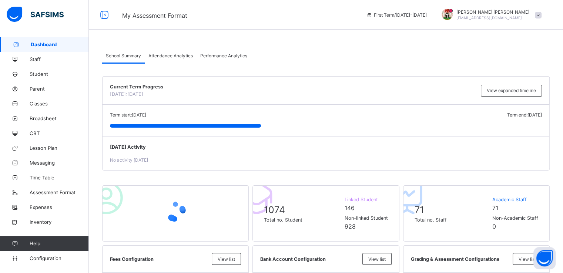
click at [175, 59] on div "Attendance Analytics" at bounding box center [171, 55] width 52 height 15
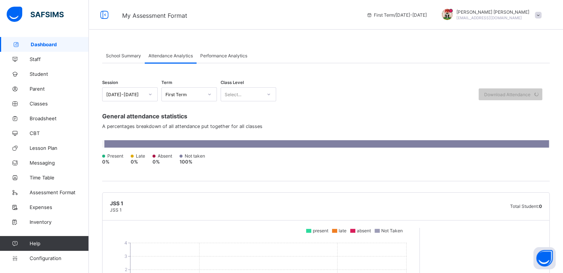
click at [223, 56] on span "Performance Analytics" at bounding box center [223, 56] width 47 height 6
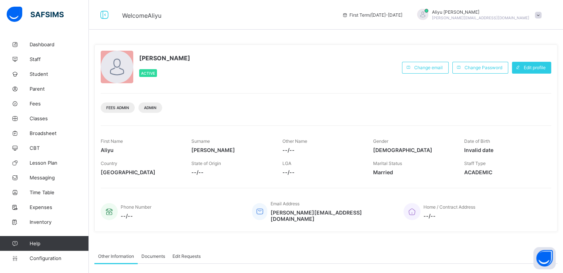
click at [541, 16] on span at bounding box center [538, 15] width 7 height 7
click at [521, 75] on li "Subscription" at bounding box center [517, 72] width 55 height 12
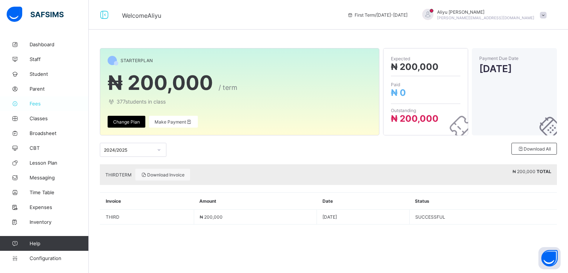
click at [35, 104] on span "Fees" at bounding box center [59, 104] width 59 height 6
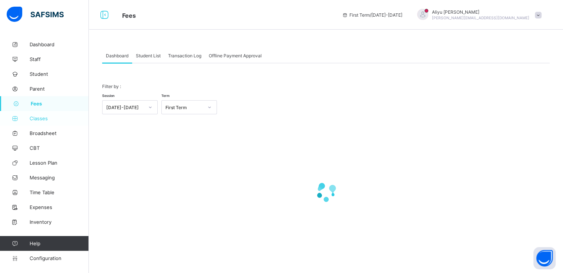
click at [38, 118] on span "Classes" at bounding box center [59, 118] width 59 height 6
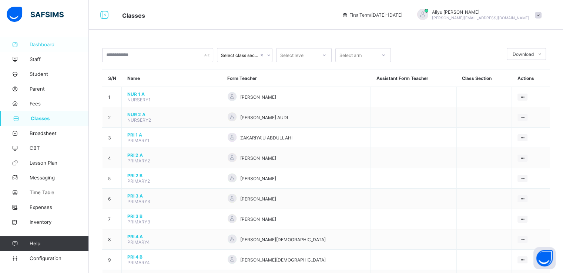
click at [44, 42] on span "Dashboard" at bounding box center [59, 44] width 59 height 6
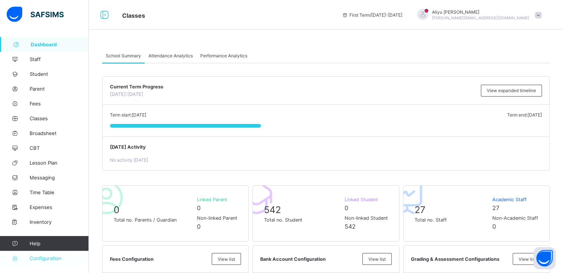
click at [38, 262] on link "Configuration" at bounding box center [44, 258] width 88 height 15
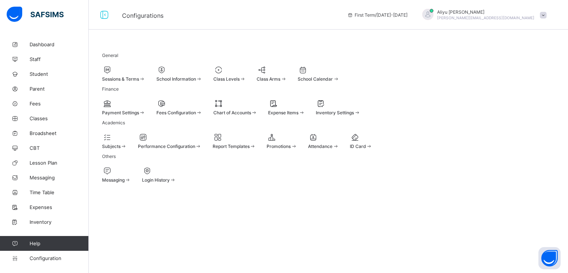
click at [176, 175] on div at bounding box center [159, 170] width 34 height 9
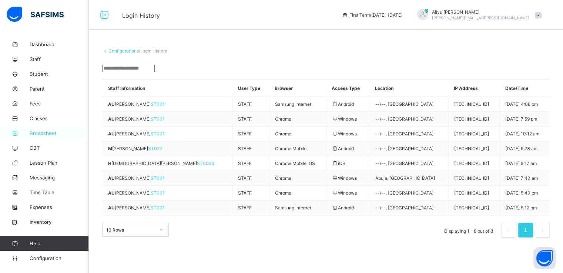
click at [39, 135] on span "Broadsheet" at bounding box center [59, 133] width 59 height 6
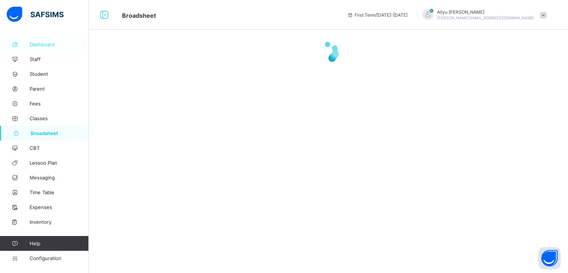
click at [43, 43] on span "Dashboard" at bounding box center [59, 44] width 59 height 6
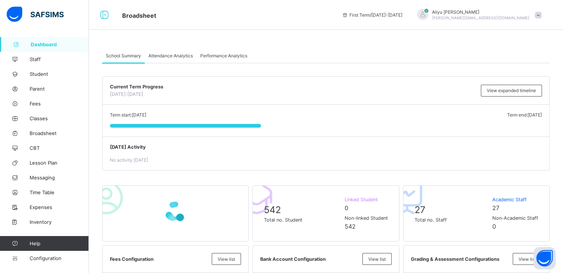
click at [164, 55] on span "Attendance Analytics" at bounding box center [170, 56] width 44 height 6
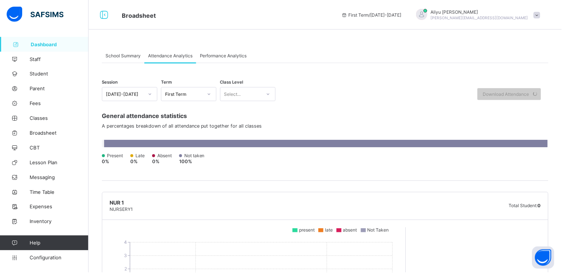
click at [210, 55] on span "Performance Analytics" at bounding box center [223, 56] width 47 height 6
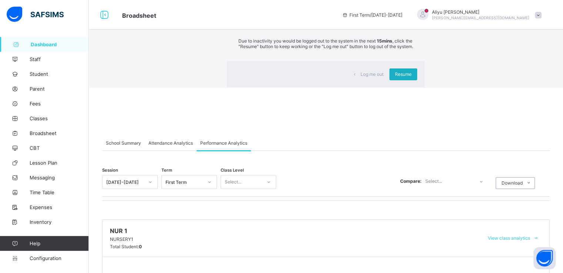
click at [395, 77] on span "Resume" at bounding box center [403, 74] width 17 height 6
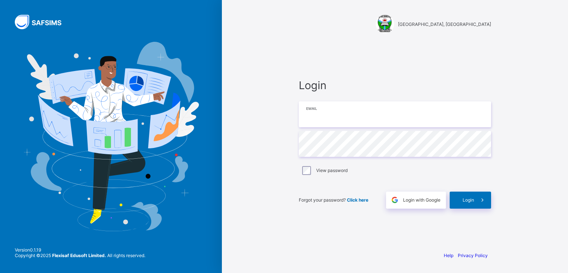
type input "**********"
click at [471, 202] on span "Login" at bounding box center [468, 200] width 11 height 6
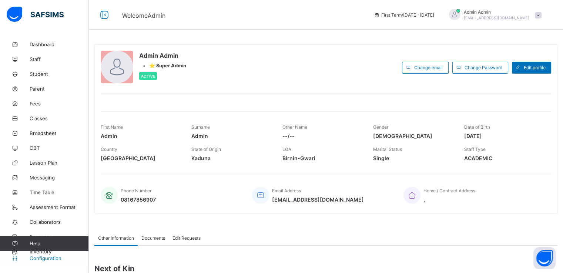
click at [46, 259] on span "Configuration" at bounding box center [59, 258] width 59 height 6
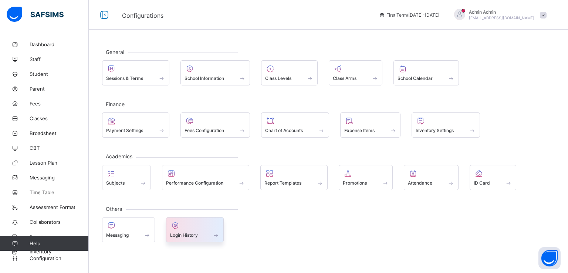
click at [189, 230] on span at bounding box center [195, 231] width 50 height 2
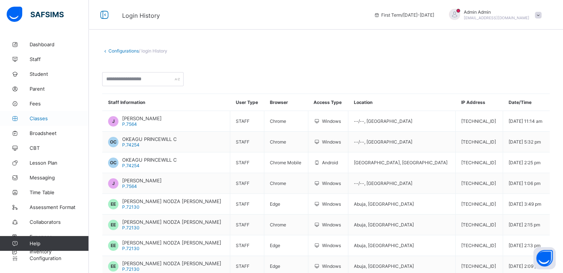
click at [36, 120] on span "Classes" at bounding box center [59, 118] width 59 height 6
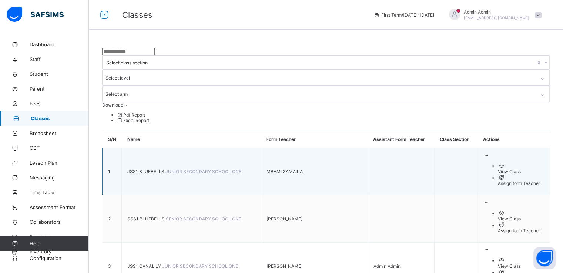
click at [139, 169] on span "JSS1 BLUEBELLS" at bounding box center [146, 172] width 38 height 6
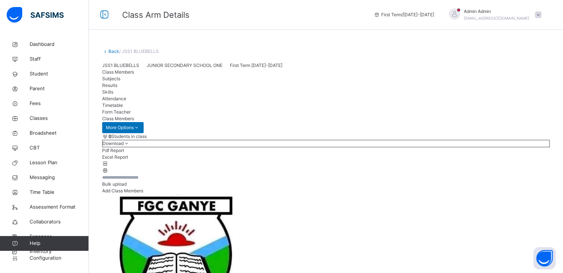
click at [109, 49] on link "Back" at bounding box center [113, 51] width 11 height 6
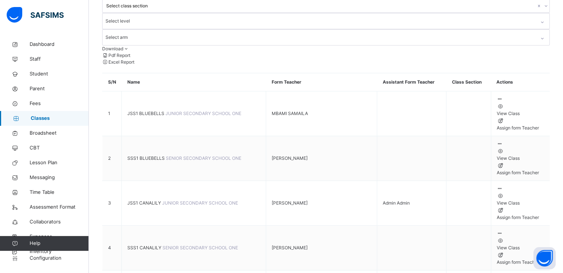
scroll to position [56, 0]
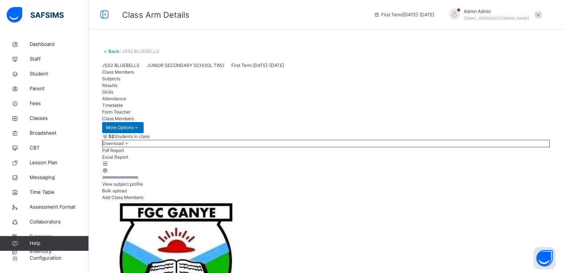
click at [431, 188] on div "View subject profile" at bounding box center [325, 184] width 447 height 7
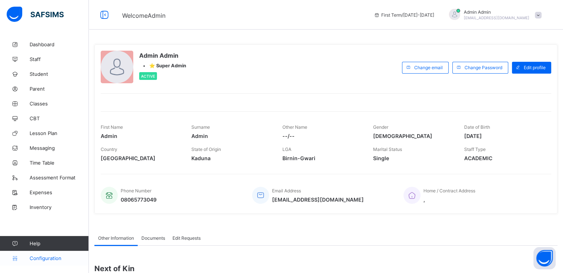
click at [43, 257] on span "Configuration" at bounding box center [59, 258] width 59 height 6
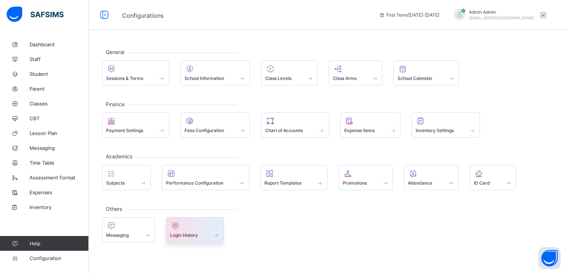
click at [183, 236] on div "Login History" at bounding box center [195, 235] width 50 height 6
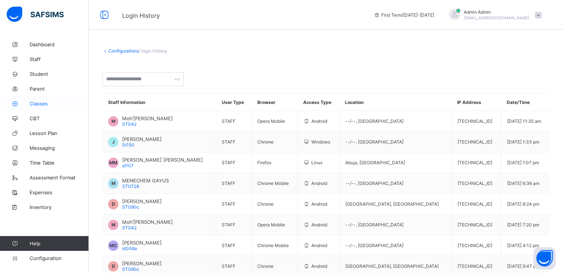
click at [38, 105] on span "Classes" at bounding box center [59, 104] width 59 height 6
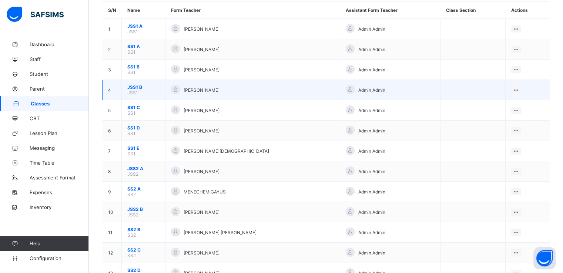
scroll to position [68, 0]
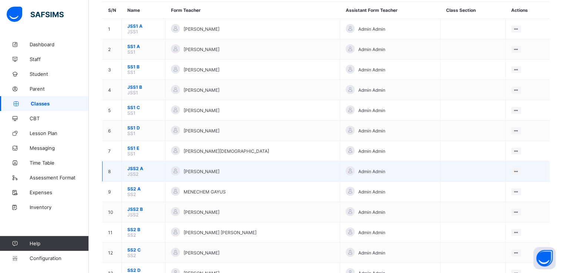
click at [136, 169] on span "JSS2 A" at bounding box center [143, 169] width 32 height 6
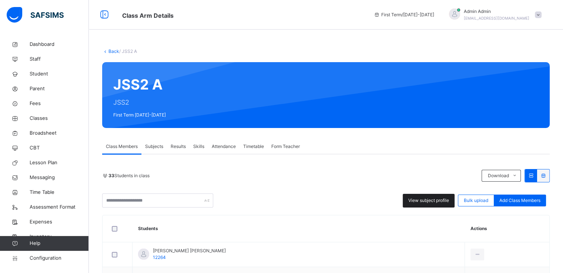
click at [425, 199] on span "View subject profile" at bounding box center [428, 200] width 41 height 7
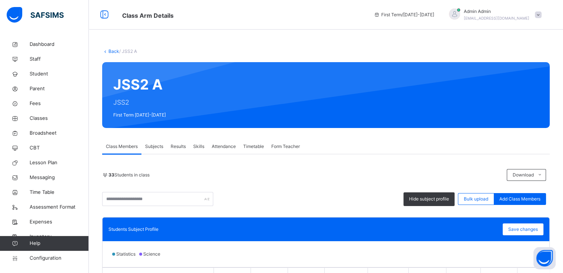
click at [112, 53] on link "Back" at bounding box center [113, 51] width 11 height 6
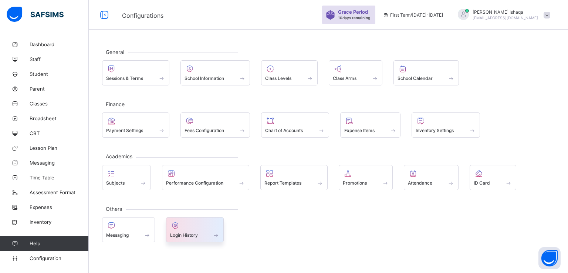
click at [191, 230] on span at bounding box center [195, 231] width 50 height 2
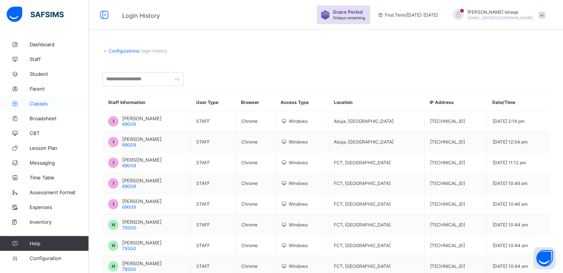
click at [37, 108] on link "Classes" at bounding box center [44, 103] width 89 height 15
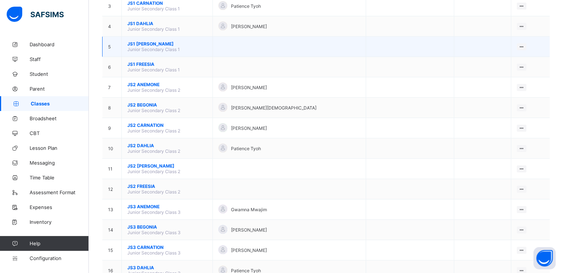
scroll to position [136, 0]
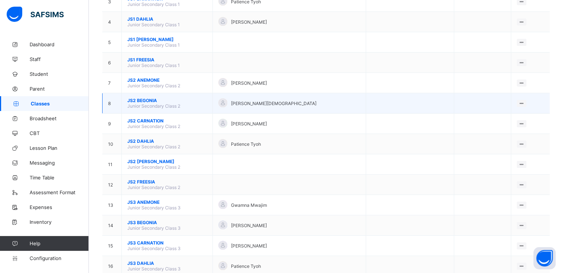
click at [135, 101] on span "JS2 BEGONIA" at bounding box center [167, 101] width 80 height 6
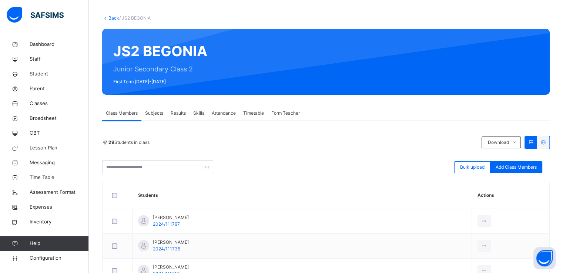
scroll to position [25, 0]
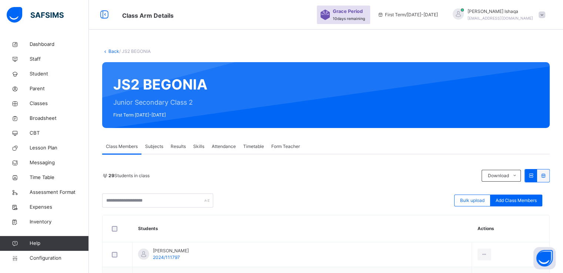
click at [156, 145] on span "Subjects" at bounding box center [154, 146] width 18 height 7
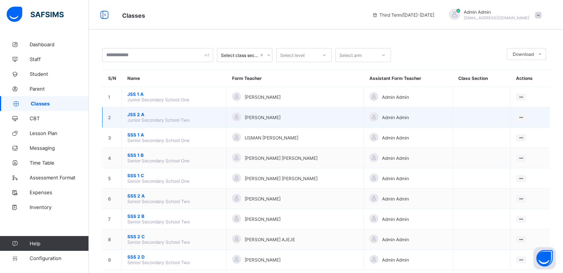
click at [137, 113] on span "JSS 2 A" at bounding box center [173, 115] width 93 height 6
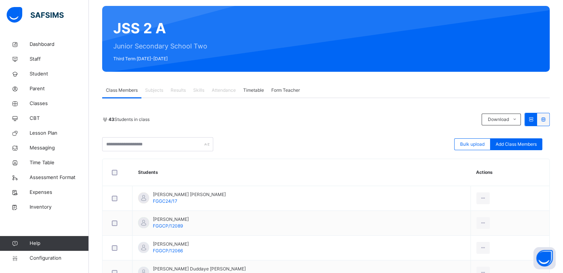
scroll to position [61, 0]
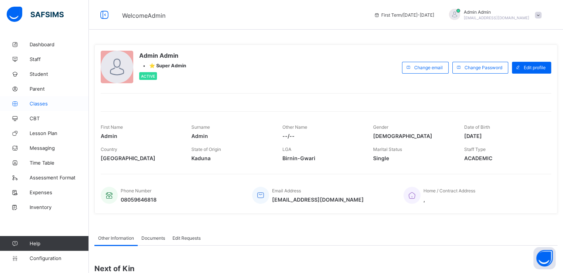
click at [35, 101] on span "Classes" at bounding box center [59, 104] width 59 height 6
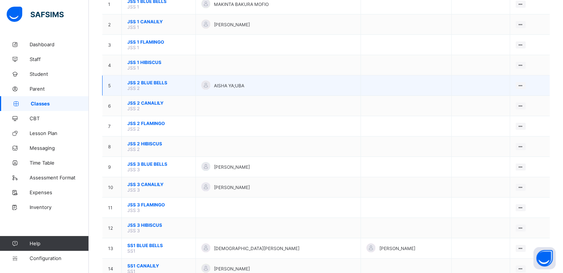
scroll to position [93, 0]
click at [144, 82] on span "JSS 2 BLUE BELLS" at bounding box center [158, 83] width 63 height 6
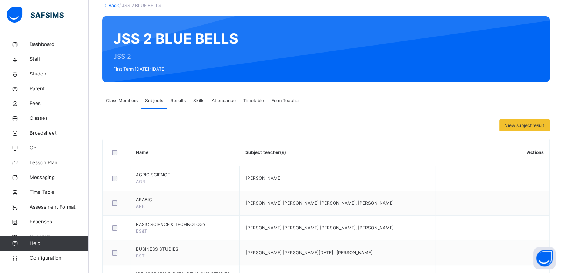
scroll to position [44, 0]
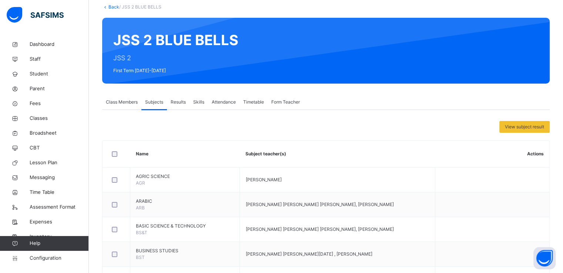
click at [183, 104] on span "Results" at bounding box center [178, 102] width 15 height 7
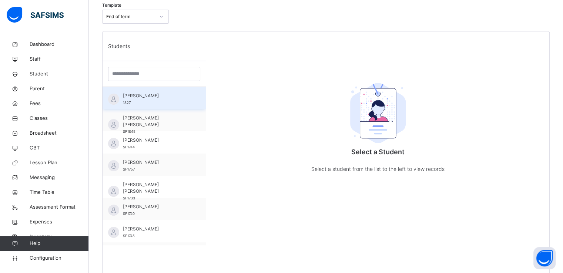
scroll to position [191, 0]
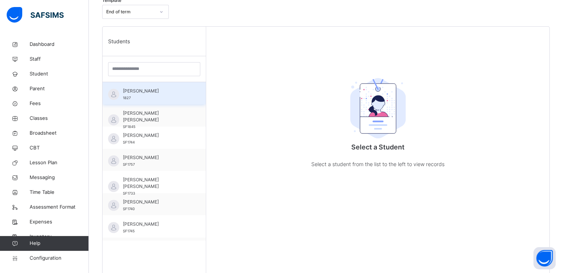
click at [139, 84] on div "AISHA BABAKURA 1827" at bounding box center [153, 93] width 103 height 22
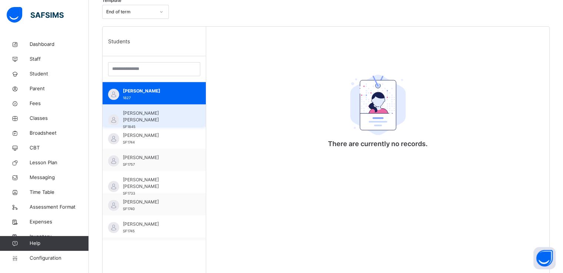
click at [158, 115] on span "AISHA KYARI MOHAMMED" at bounding box center [156, 116] width 66 height 13
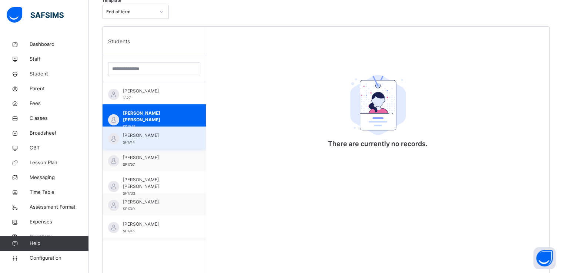
click at [145, 132] on span "AISHA MOHAMMED BUKAR" at bounding box center [156, 135] width 66 height 7
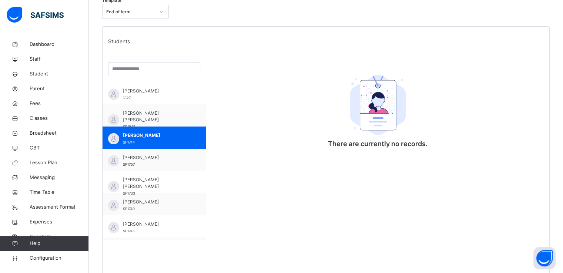
scroll to position [0, 0]
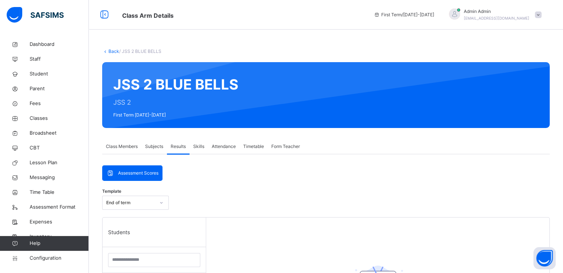
click at [120, 143] on span "Class Members" at bounding box center [122, 146] width 32 height 7
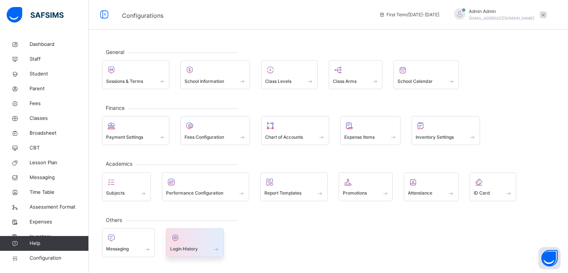
click at [186, 242] on div at bounding box center [195, 237] width 50 height 11
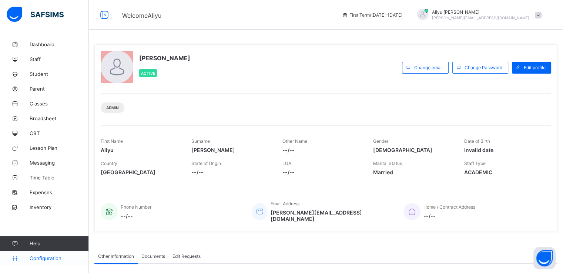
click at [41, 263] on link "Configuration" at bounding box center [44, 258] width 88 height 15
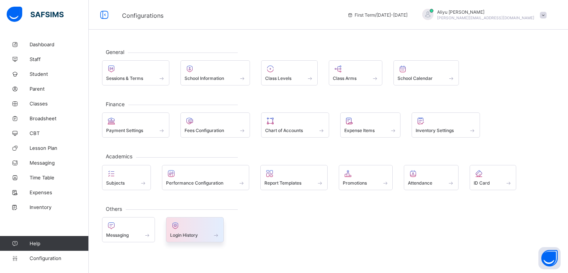
click at [188, 239] on div "Login History" at bounding box center [195, 229] width 58 height 25
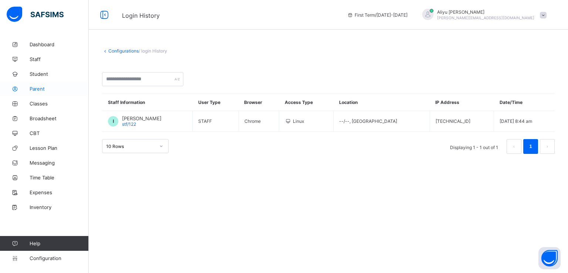
click at [36, 91] on span "Parent" at bounding box center [59, 89] width 59 height 6
